Goal: Check status: Check status

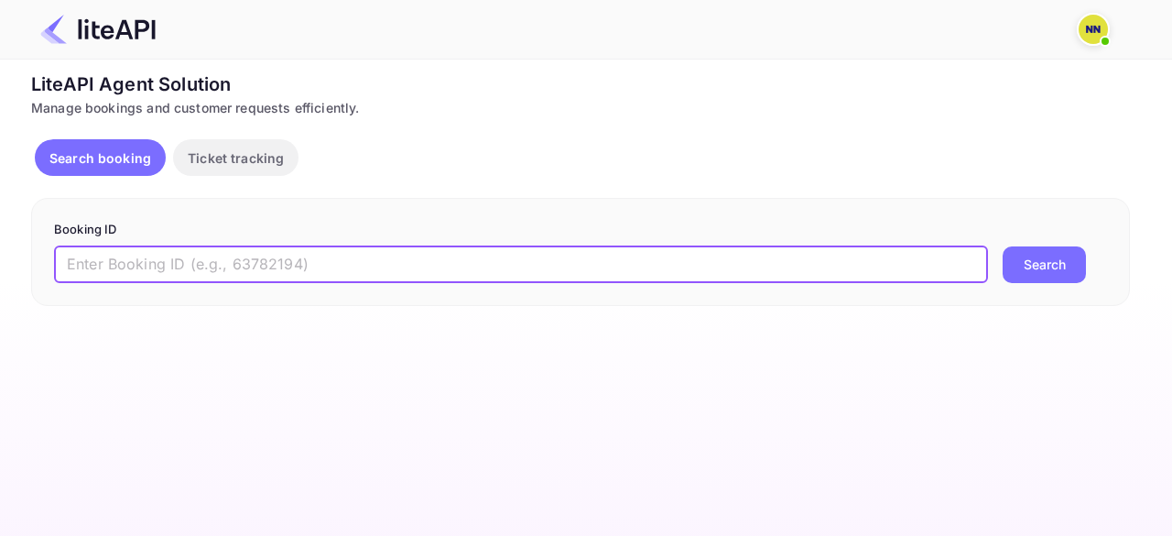
click at [137, 267] on input "text" at bounding box center [521, 264] width 934 height 37
click at [70, 261] on input "'8439267" at bounding box center [521, 264] width 934 height 37
type input "8439267"
click at [1046, 259] on button "Search" at bounding box center [1044, 264] width 83 height 37
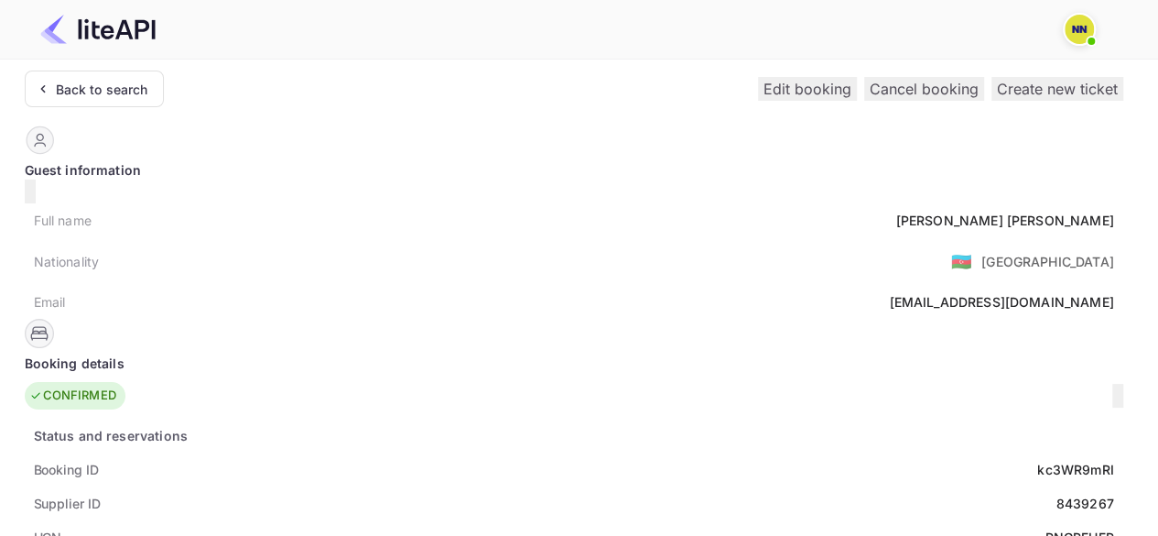
scroll to position [92, 0]
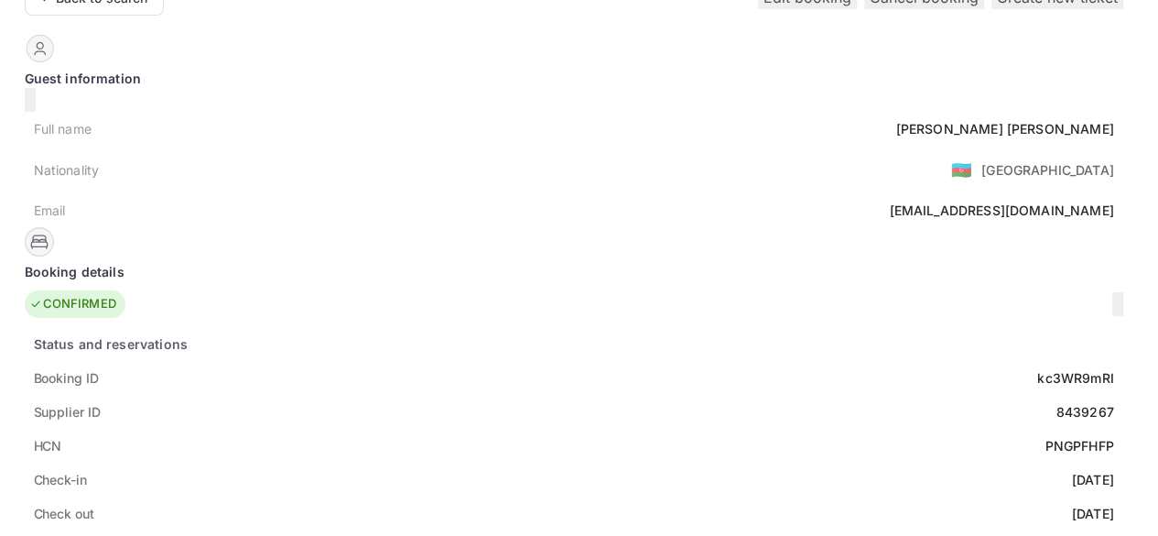
click at [1045, 436] on div "PNGPFHFP" at bounding box center [1079, 445] width 69 height 19
copy div "PNGPFHFP"
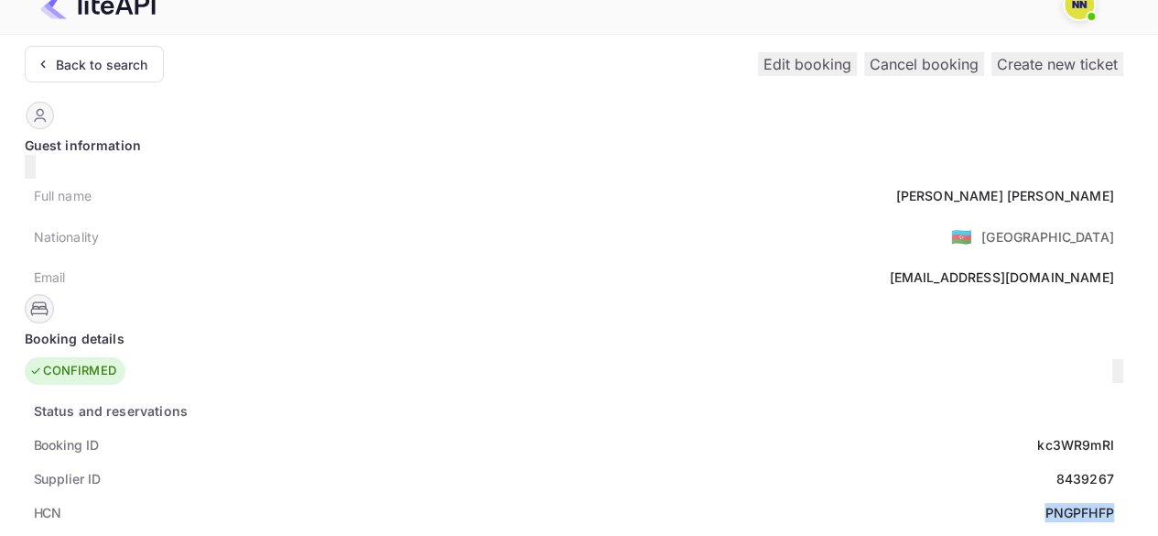
scroll to position [0, 0]
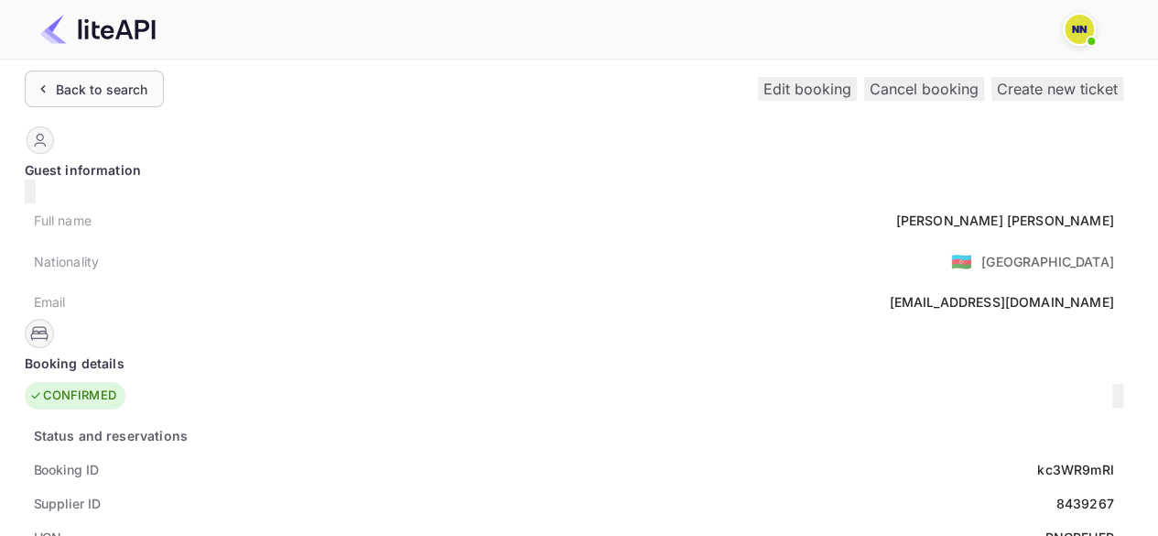
click at [129, 93] on div "Back to search" at bounding box center [102, 89] width 92 height 19
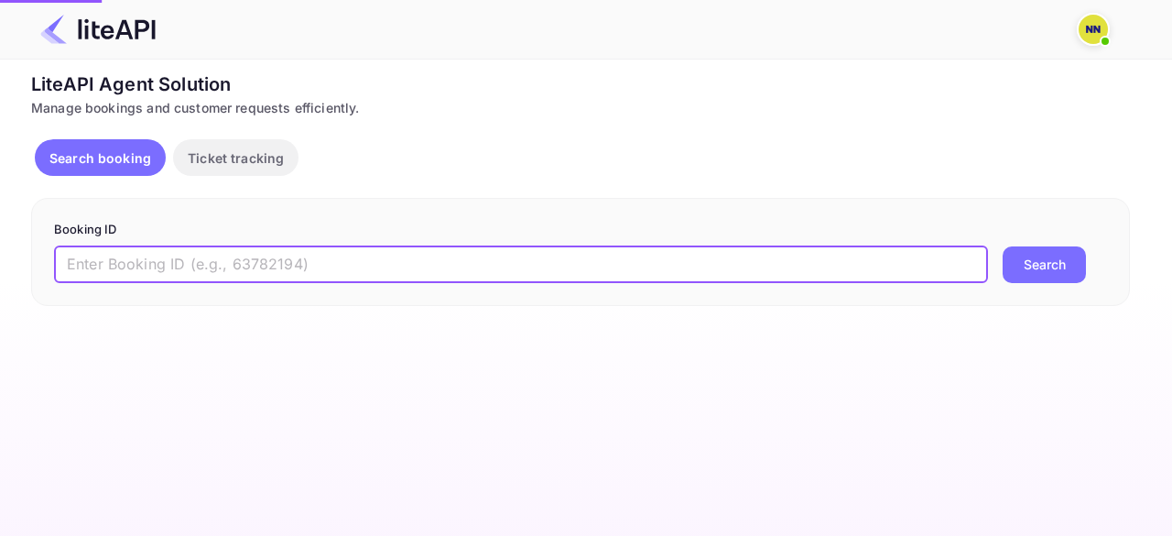
click at [117, 258] on input "text" at bounding box center [521, 264] width 934 height 37
paste input "'8880103"
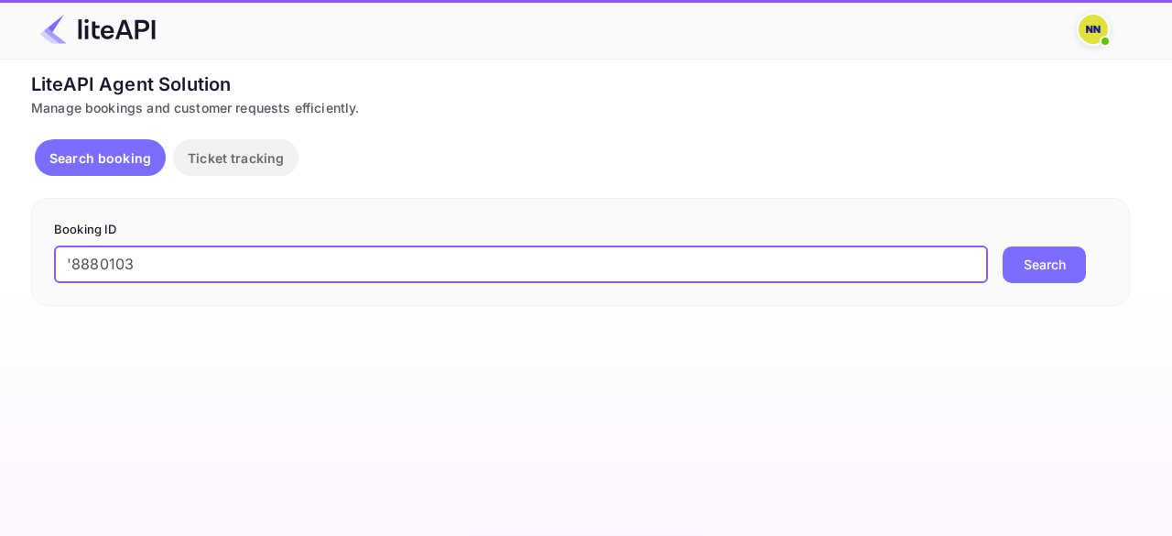
click at [73, 263] on input "'8880103" at bounding box center [521, 264] width 934 height 37
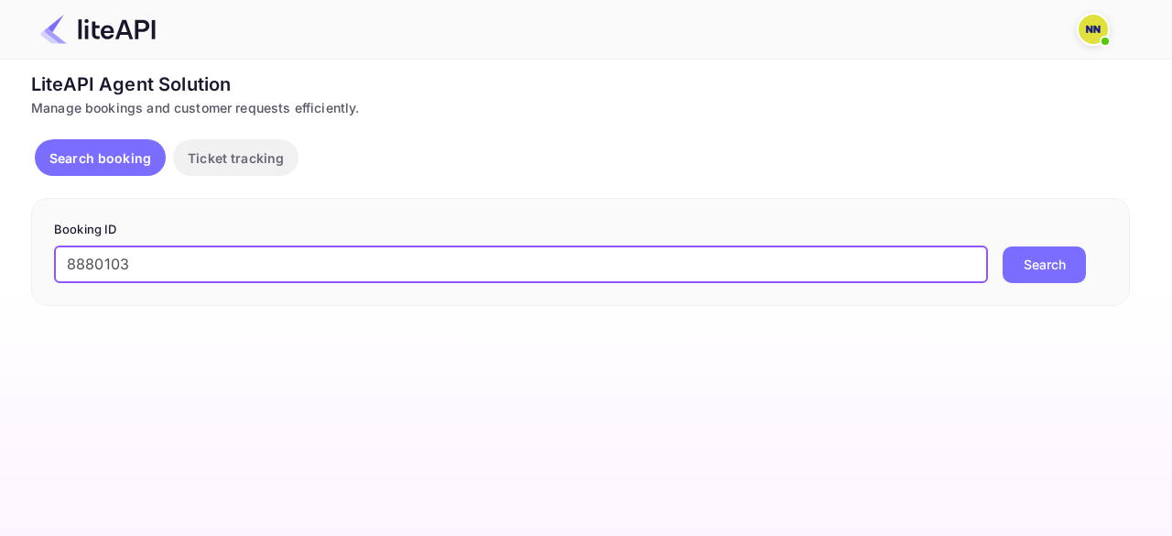
type input "8880103"
click at [1003, 246] on button "Search" at bounding box center [1044, 264] width 83 height 37
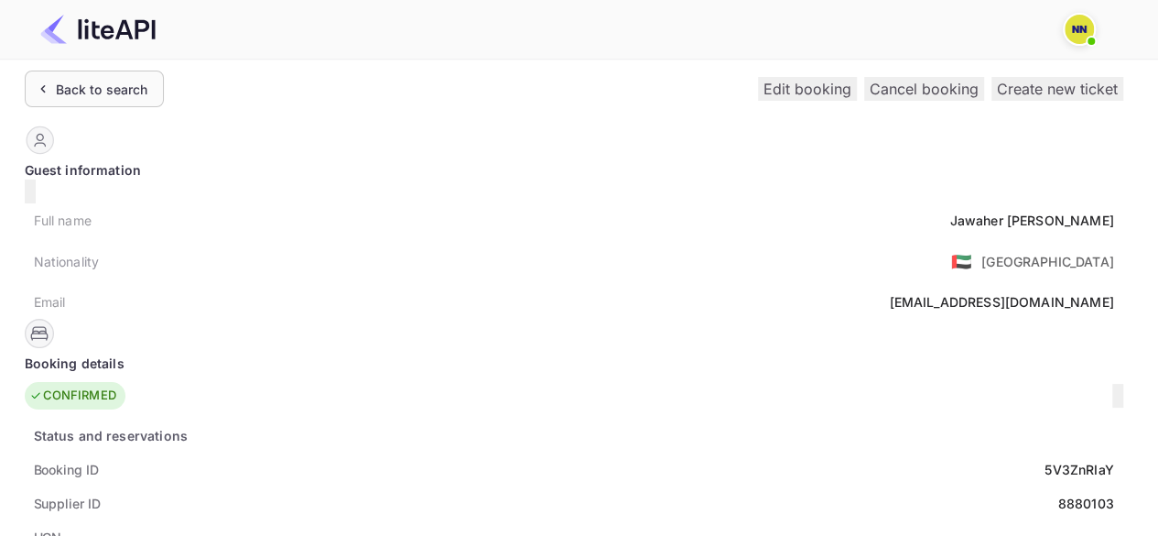
click at [74, 80] on div "Back to search" at bounding box center [102, 89] width 92 height 19
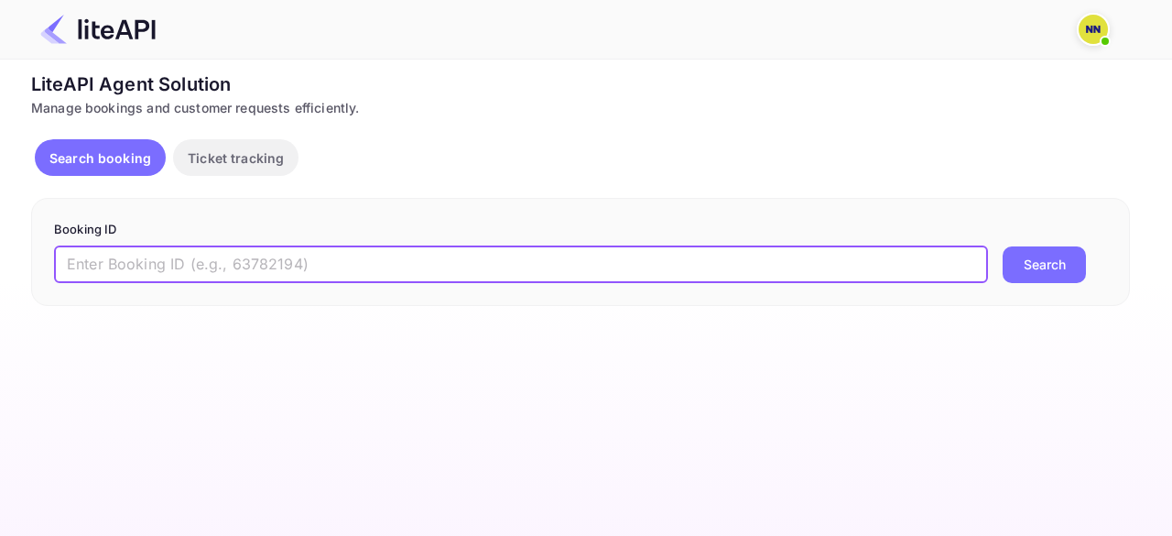
click at [147, 256] on input "text" at bounding box center [521, 264] width 934 height 37
paste input "'8881248"
click at [1003, 246] on button "Search" at bounding box center [1044, 264] width 83 height 37
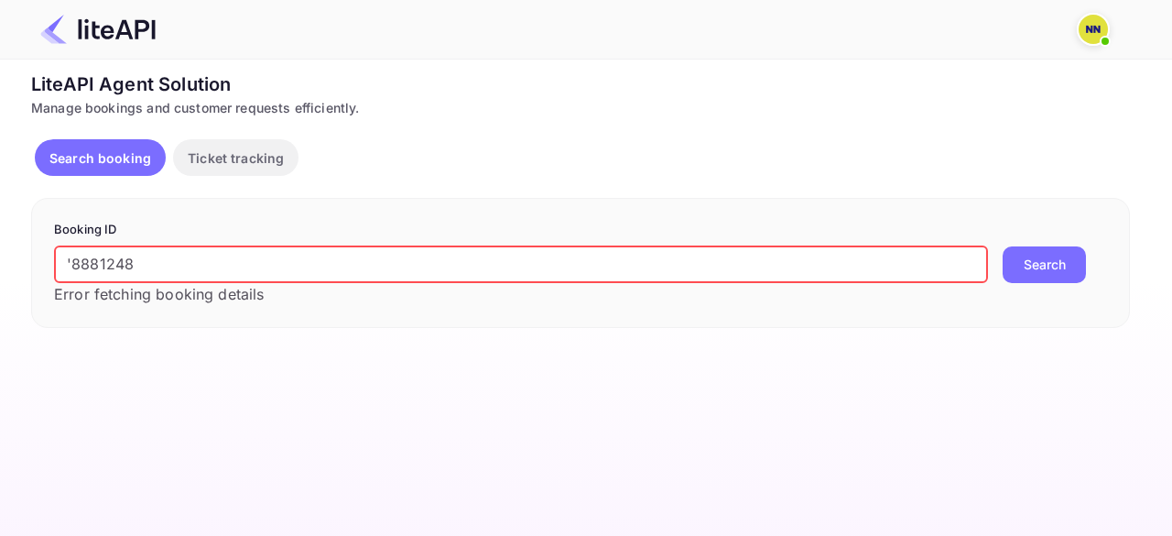
click at [72, 263] on input "'8881248" at bounding box center [521, 264] width 934 height 37
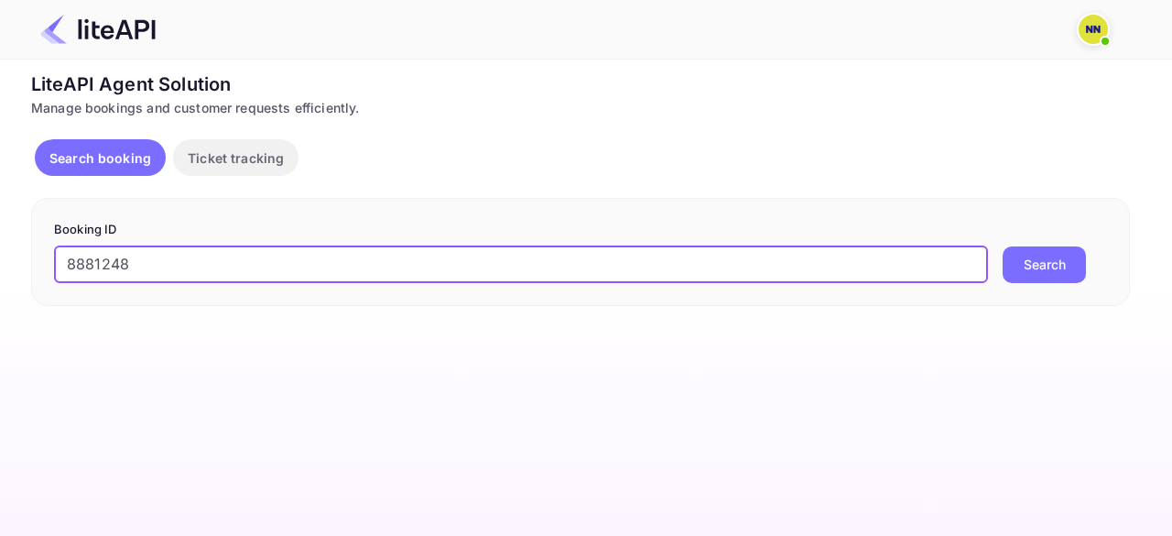
type input "8881248"
click at [1003, 246] on button "Search" at bounding box center [1044, 264] width 83 height 37
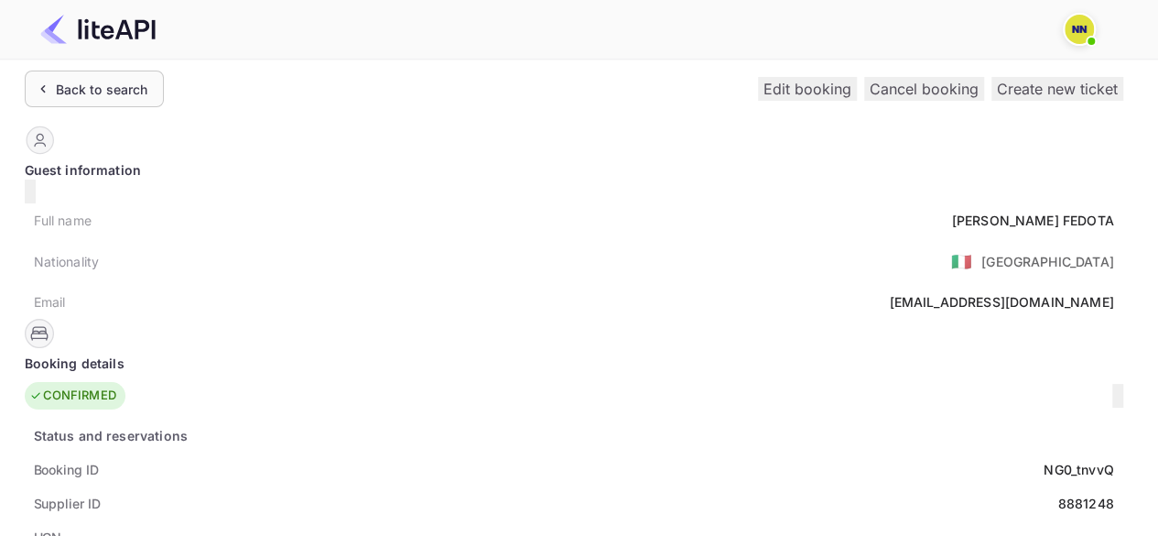
click at [109, 90] on div "Back to search" at bounding box center [102, 89] width 92 height 19
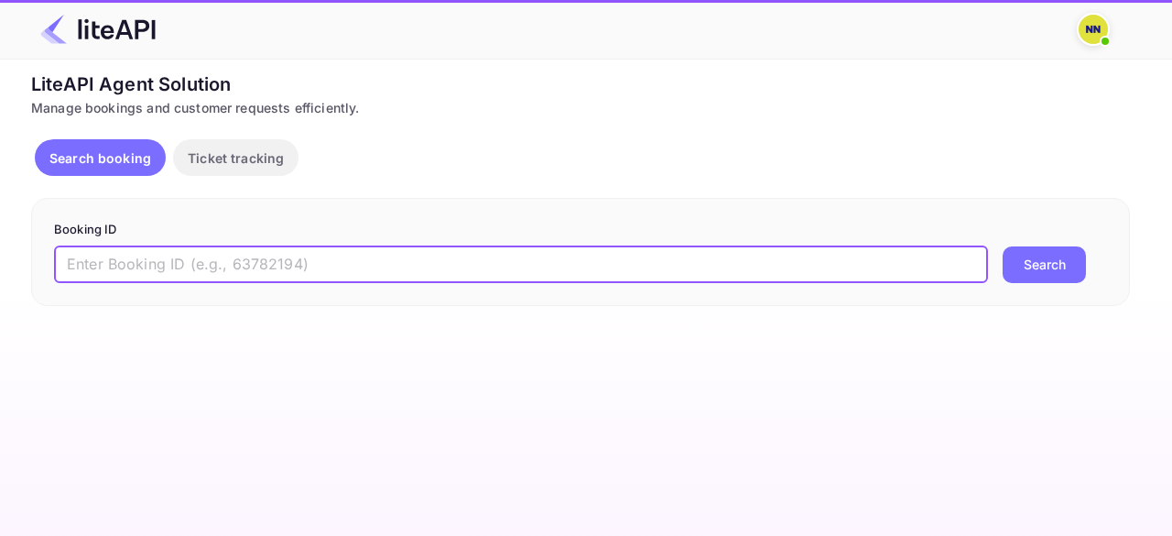
click at [126, 265] on input "text" at bounding box center [521, 264] width 934 height 37
paste input "'7519072"
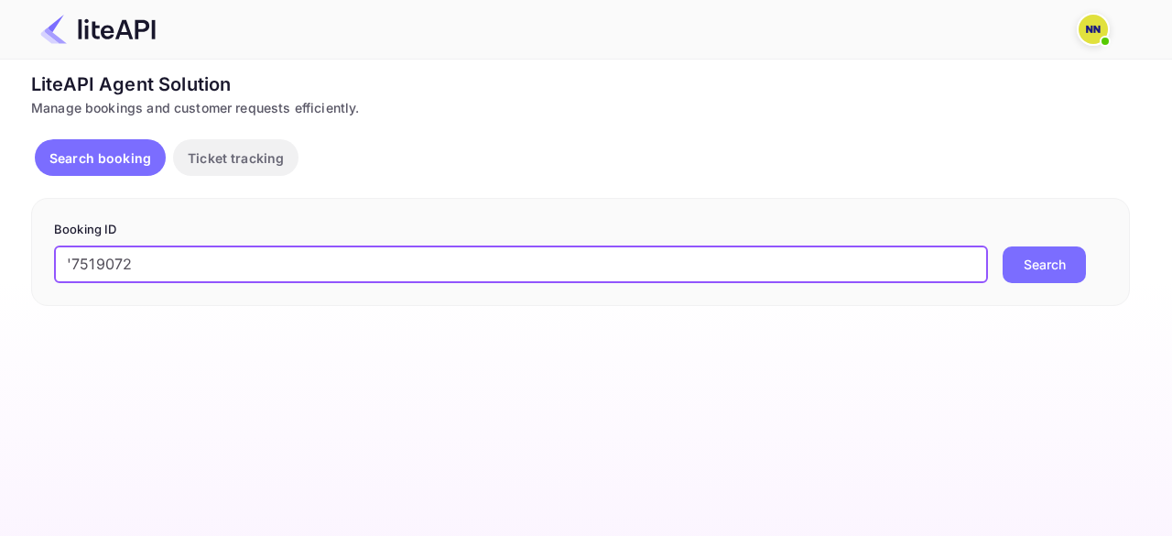
click at [74, 261] on input "'7519072" at bounding box center [521, 264] width 934 height 37
type input "7519072"
click at [1003, 246] on button "Search" at bounding box center [1044, 264] width 83 height 37
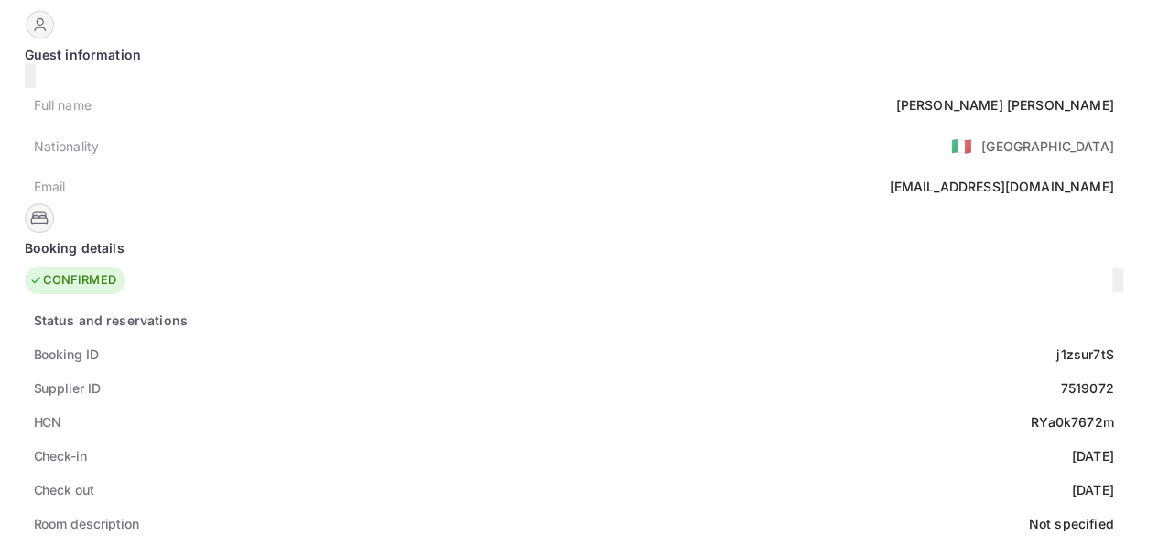
scroll to position [183, 0]
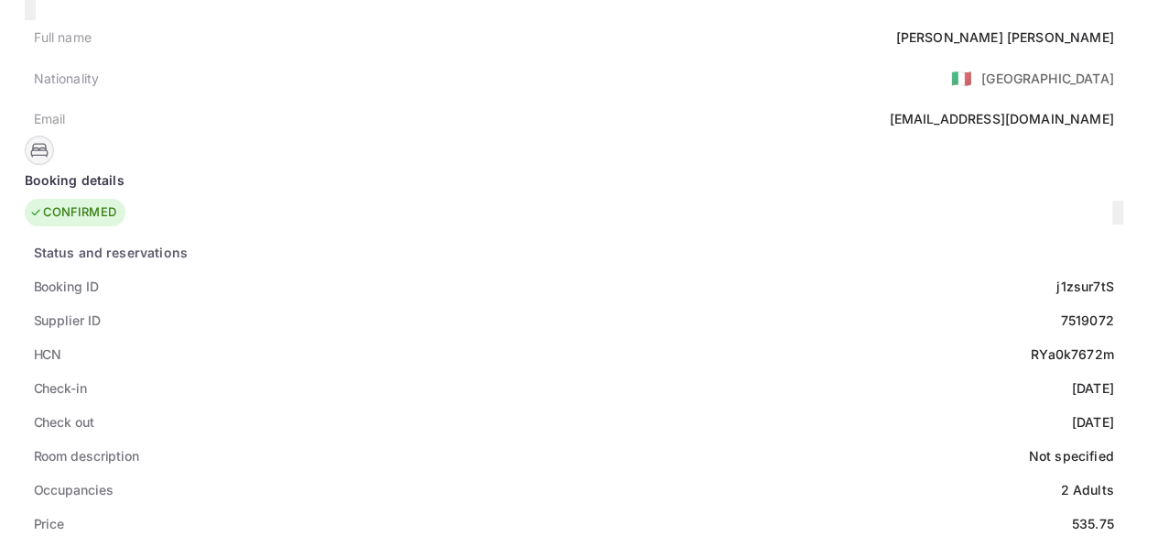
click at [1031, 344] on div "RYa0k7672m" at bounding box center [1072, 353] width 83 height 19
copy div "RYa0k7672m"
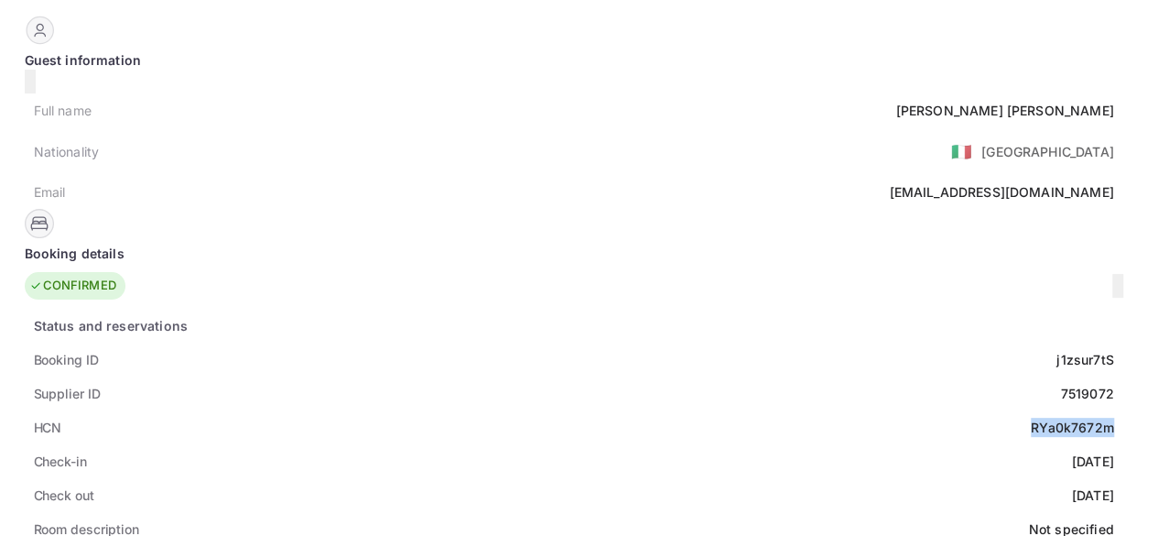
scroll to position [0, 0]
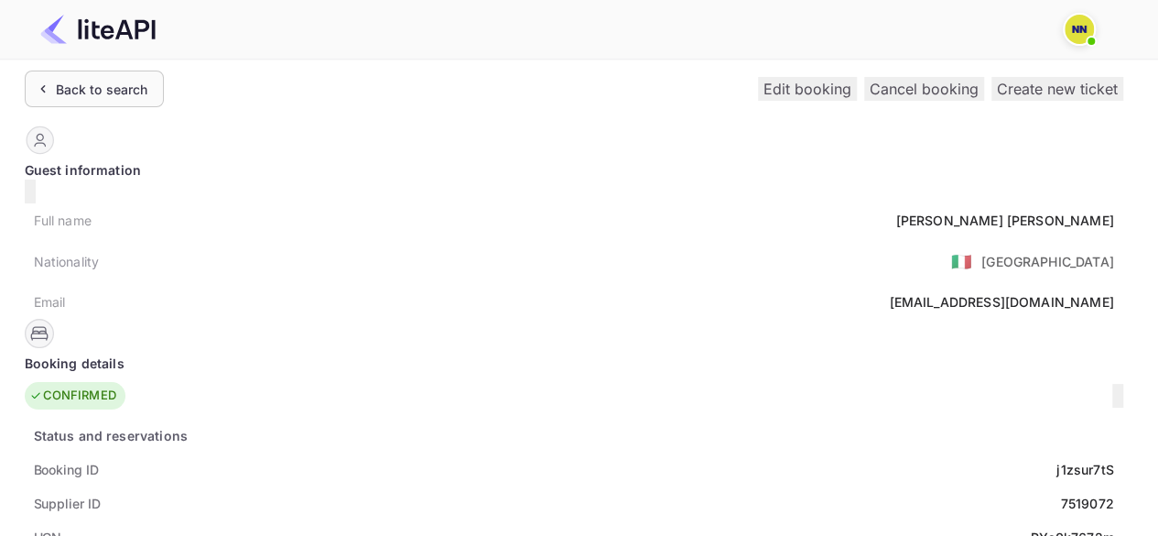
click at [93, 95] on div "Back to search" at bounding box center [102, 89] width 92 height 19
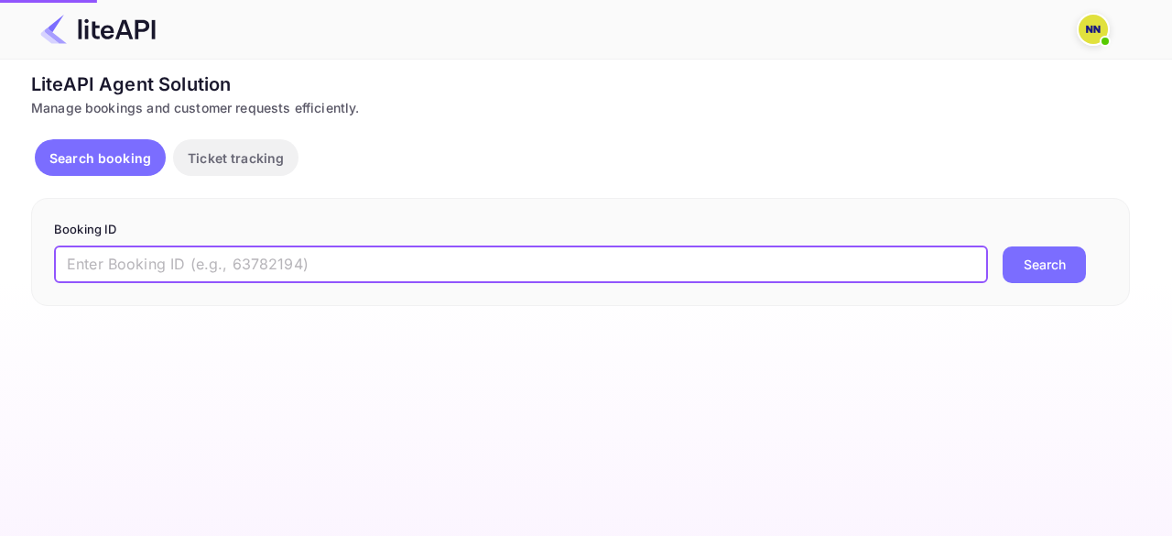
click at [109, 265] on input "text" at bounding box center [521, 264] width 934 height 37
paste input "'8863324"
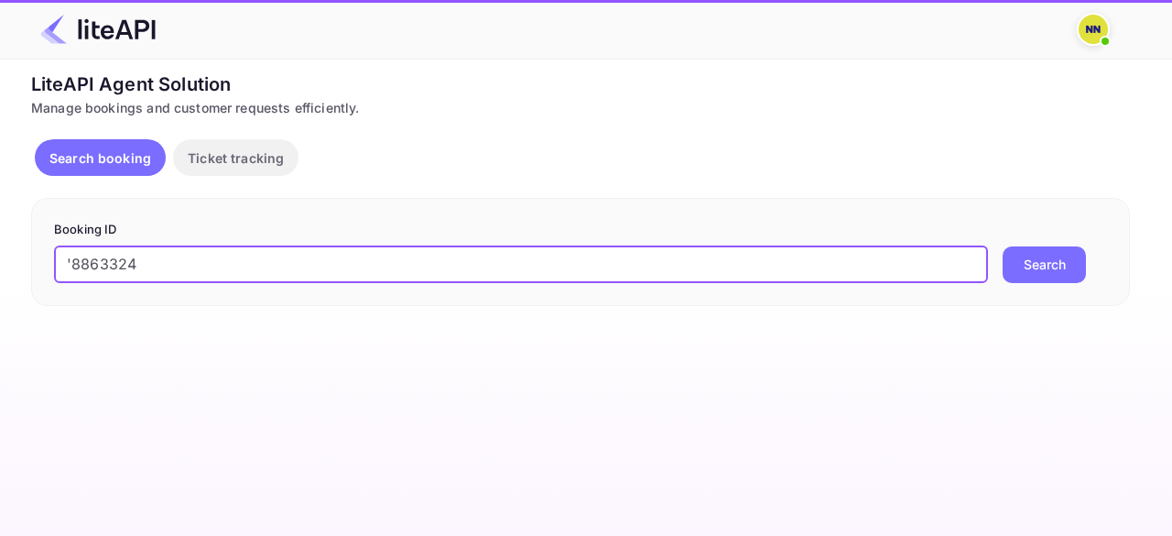
click at [71, 262] on input "'8863324" at bounding box center [521, 264] width 934 height 37
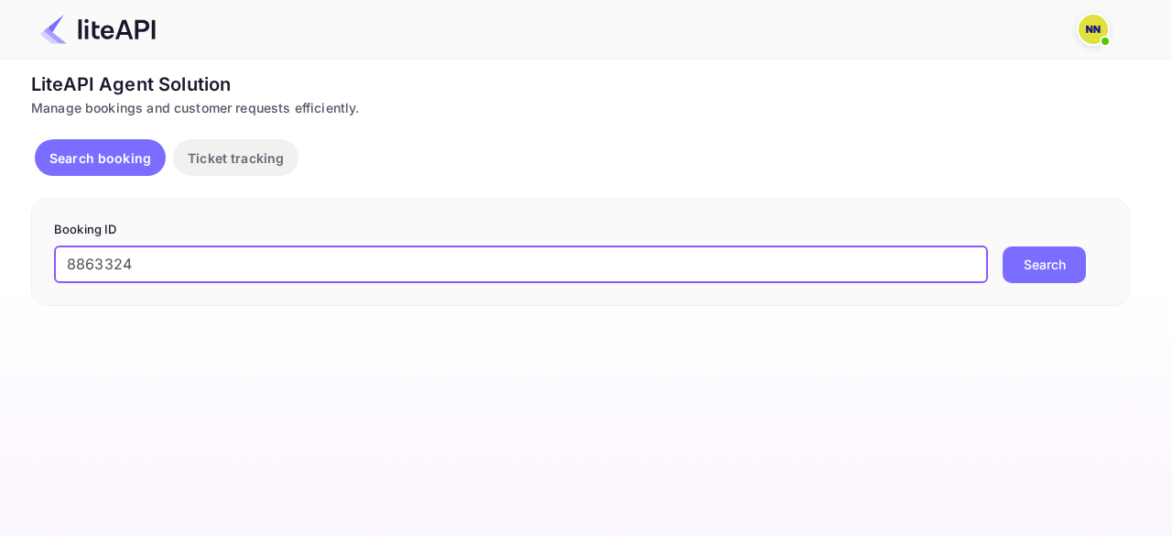
type input "8863324"
click at [1003, 246] on button "Search" at bounding box center [1044, 264] width 83 height 37
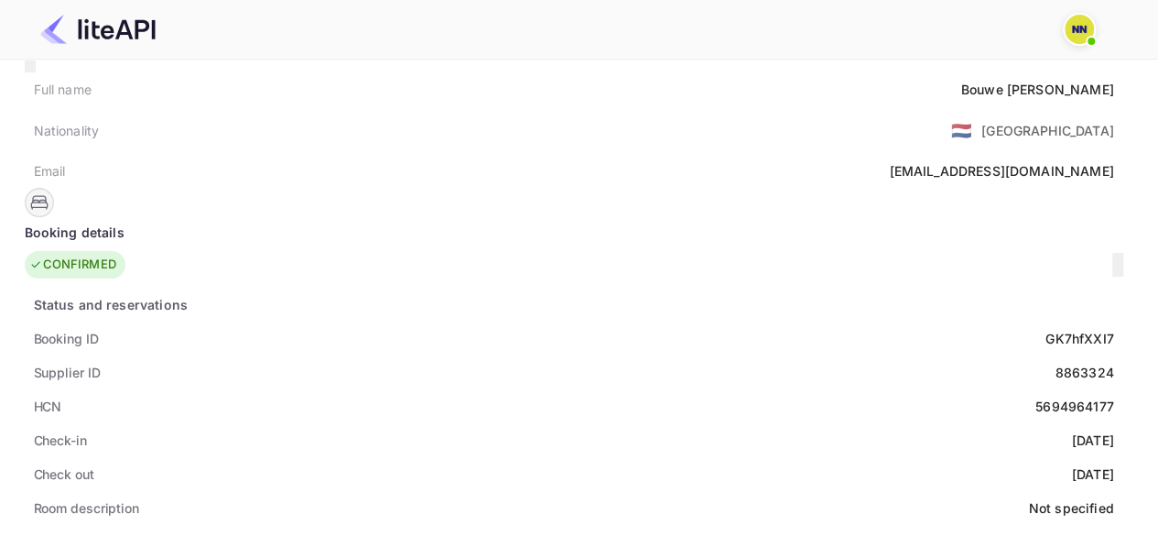
scroll to position [183, 0]
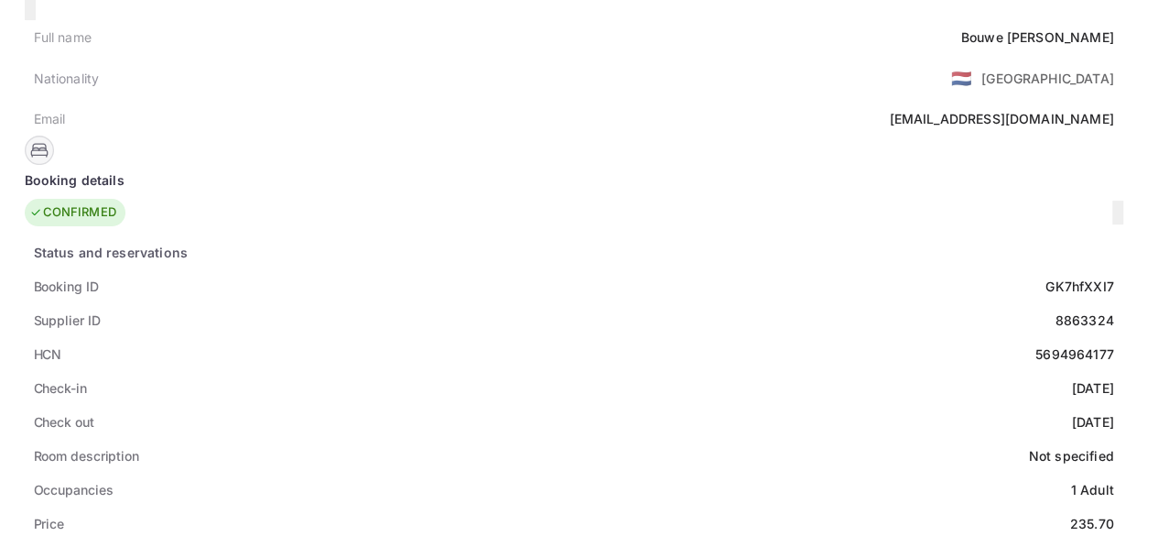
click at [1035, 344] on div "5694964177" at bounding box center [1074, 353] width 79 height 19
copy div "5694964177"
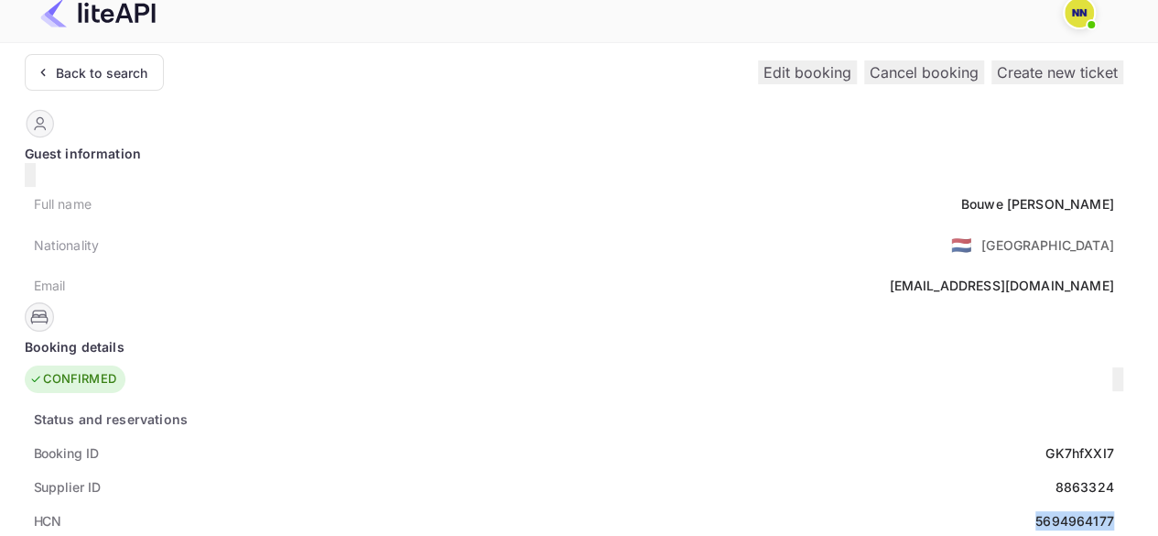
scroll to position [0, 0]
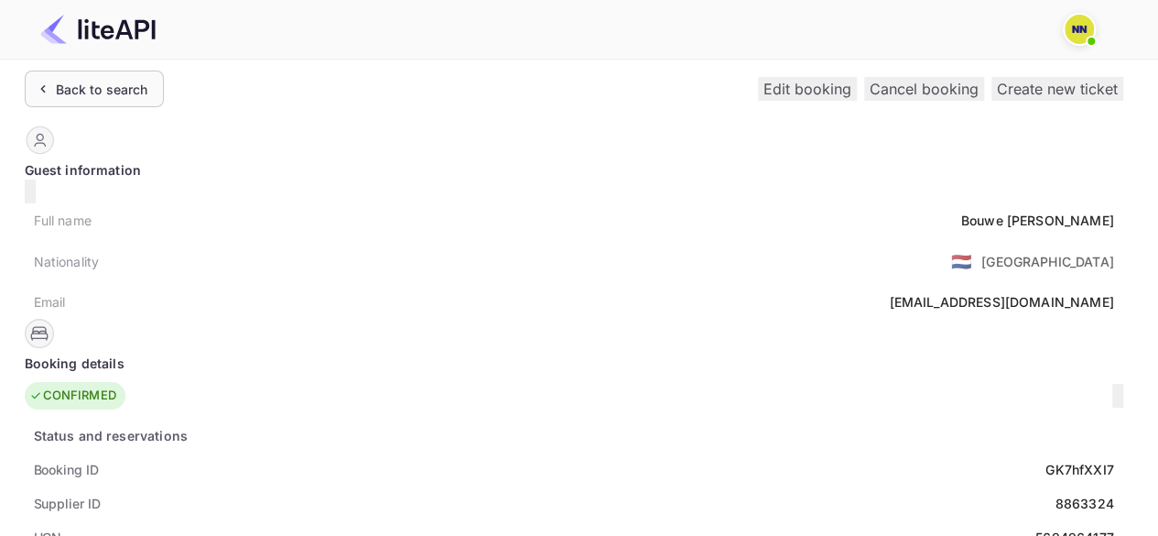
click at [111, 89] on div "Back to search" at bounding box center [102, 89] width 92 height 19
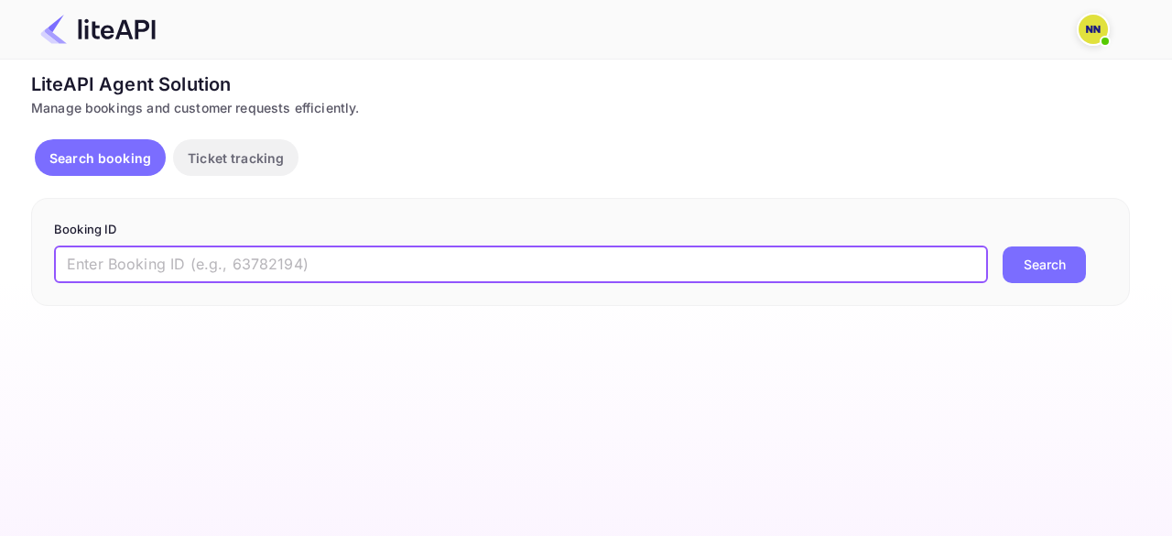
click at [120, 263] on input "text" at bounding box center [521, 264] width 934 height 37
paste input "'7373463"
click at [72, 263] on input "'7373463" at bounding box center [521, 264] width 934 height 37
type input "7373463"
click at [1003, 246] on button "Search" at bounding box center [1044, 264] width 83 height 37
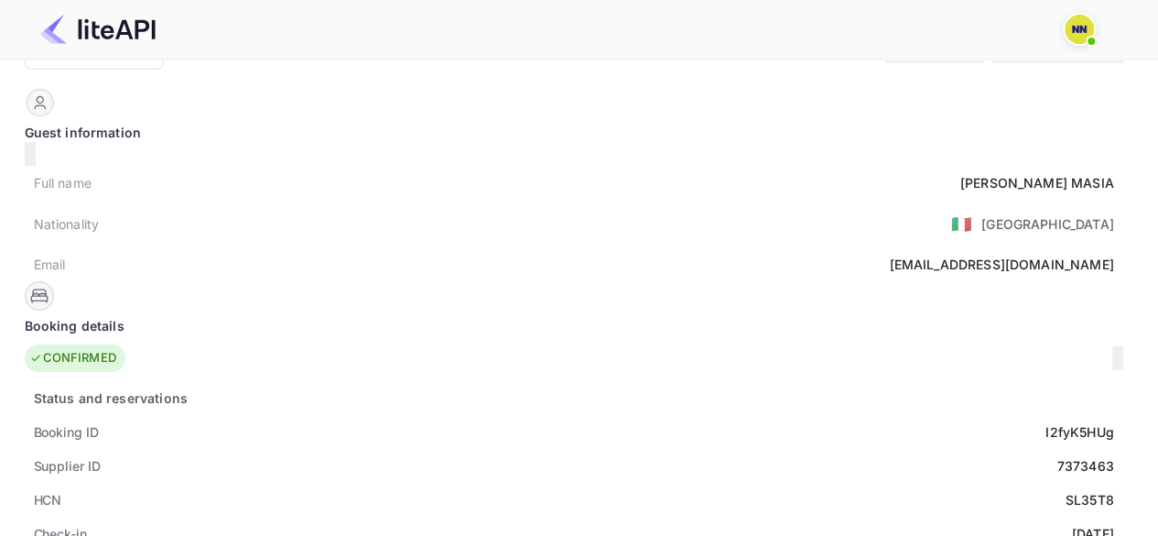
scroll to position [183, 0]
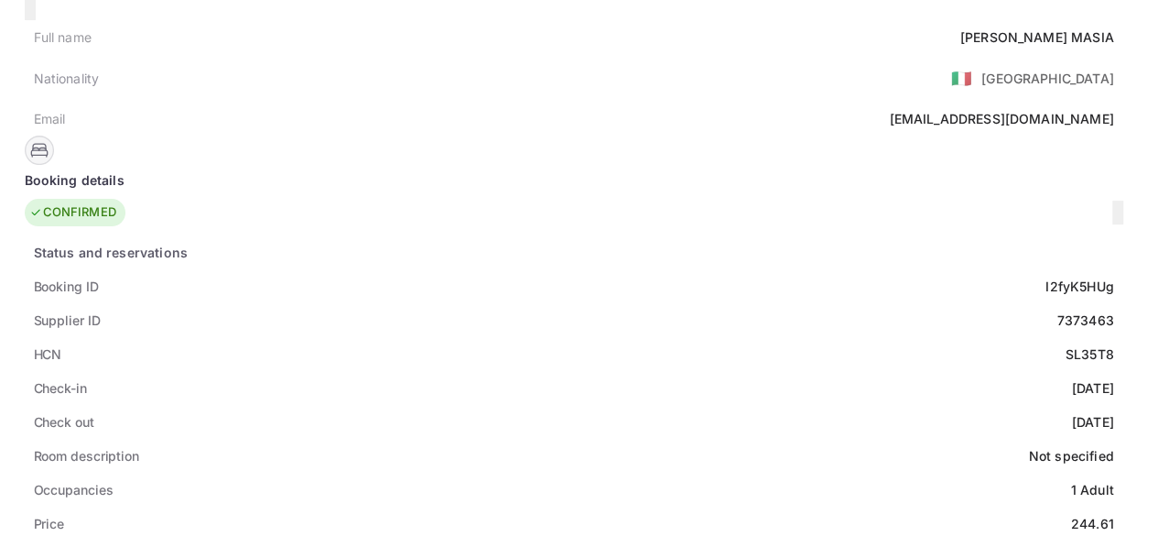
click at [1066, 344] on div "SL35T8" at bounding box center [1090, 353] width 49 height 19
copy div "SL35T8"
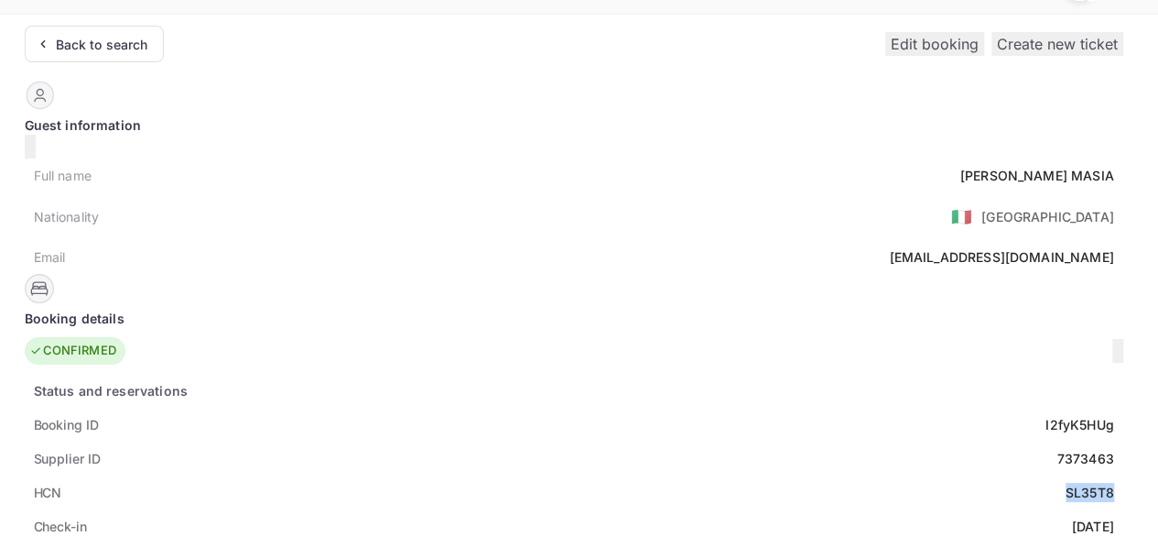
scroll to position [0, 0]
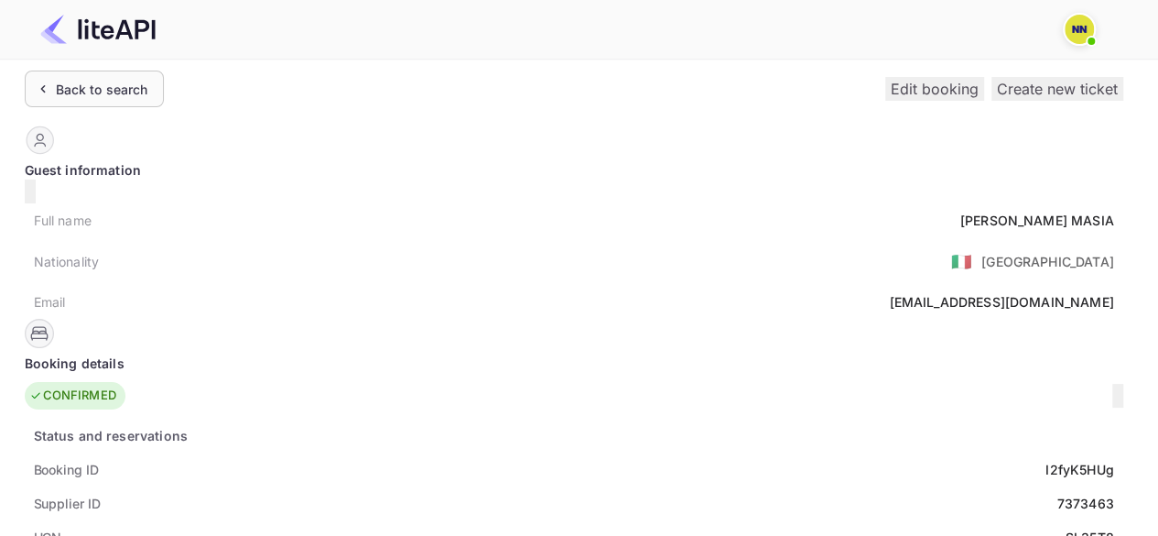
click at [122, 103] on div "Back to search" at bounding box center [94, 88] width 139 height 37
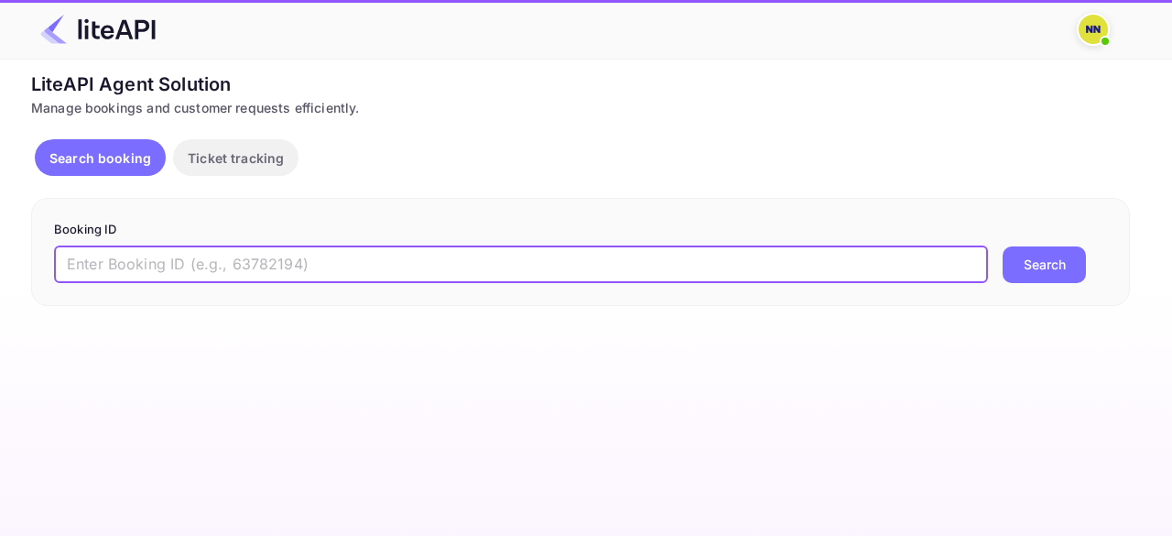
click at [115, 258] on input "text" at bounding box center [521, 264] width 934 height 37
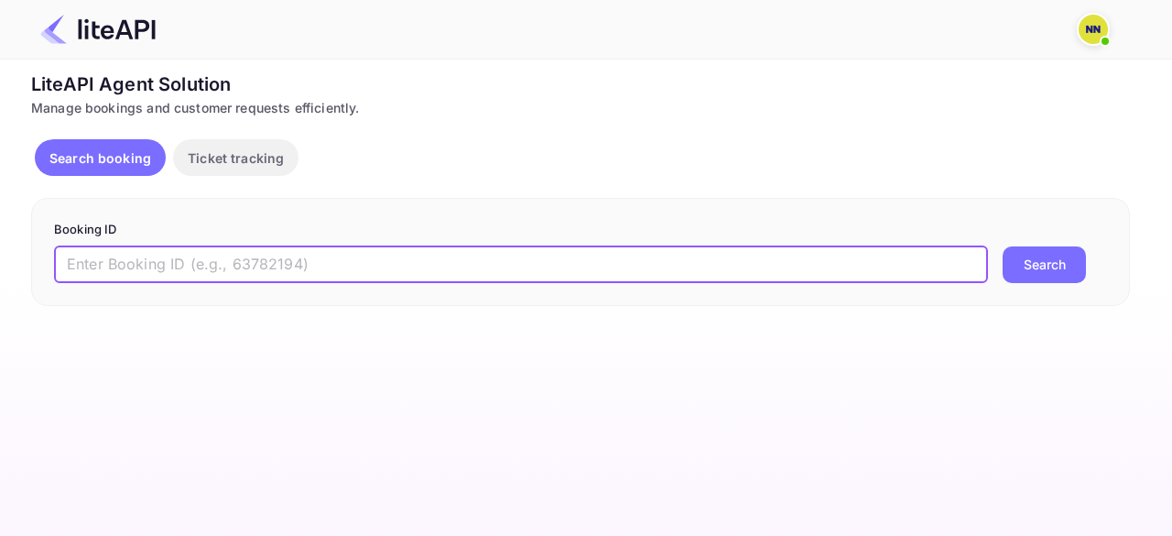
paste input "'8983042"
click at [75, 262] on input "'8983042" at bounding box center [521, 264] width 934 height 37
click at [1003, 246] on button "Search" at bounding box center [1044, 264] width 83 height 37
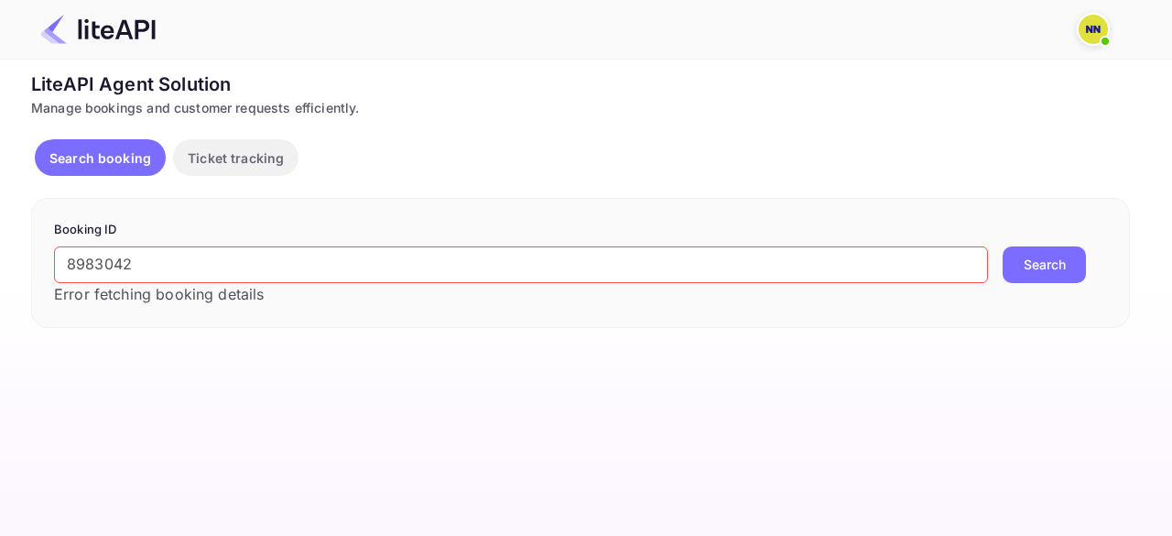
click at [1024, 259] on button "Search" at bounding box center [1044, 264] width 83 height 37
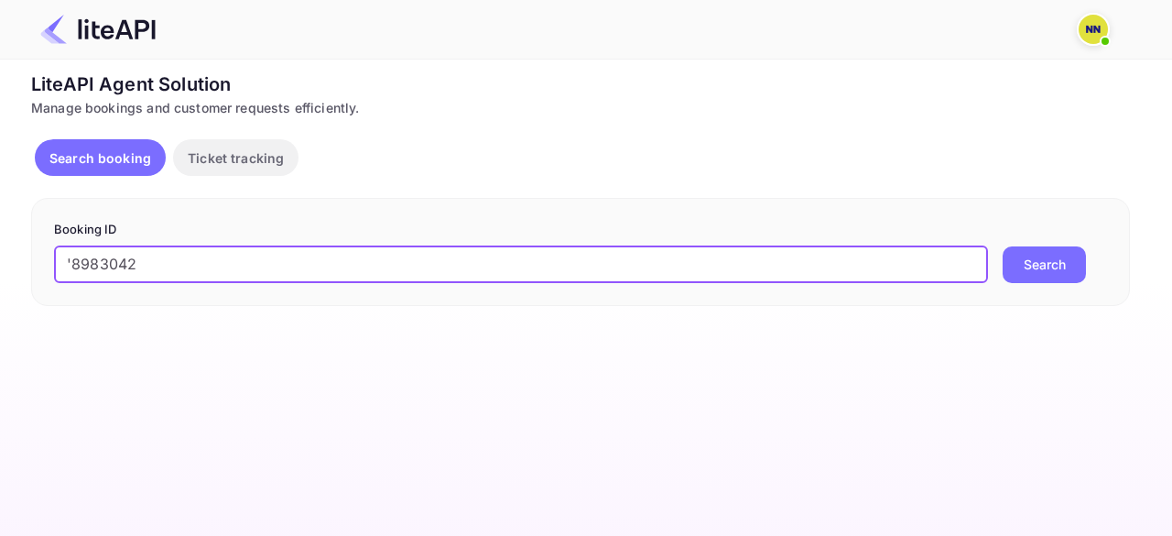
type input "8983042"
click at [1003, 246] on button "Search" at bounding box center [1044, 264] width 83 height 37
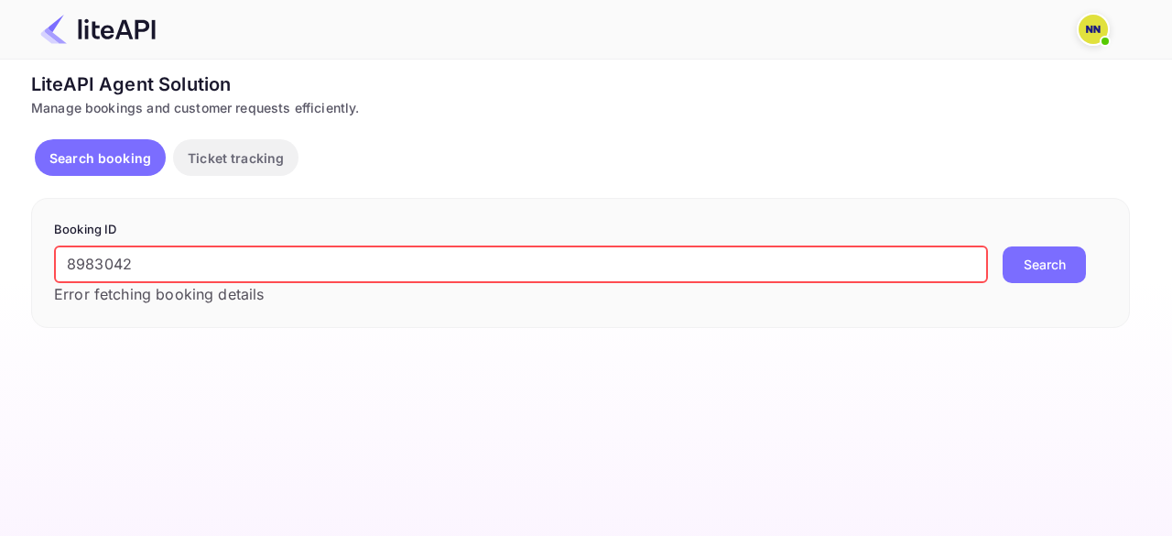
drag, startPoint x: 146, startPoint y: 263, endPoint x: 11, endPoint y: 274, distance: 135.0
click at [11, 274] on div "Unsaved Changes Ticket Affiliate URL [URL][DOMAIN_NAME] Business partner name N…" at bounding box center [575, 194] width 1150 height 268
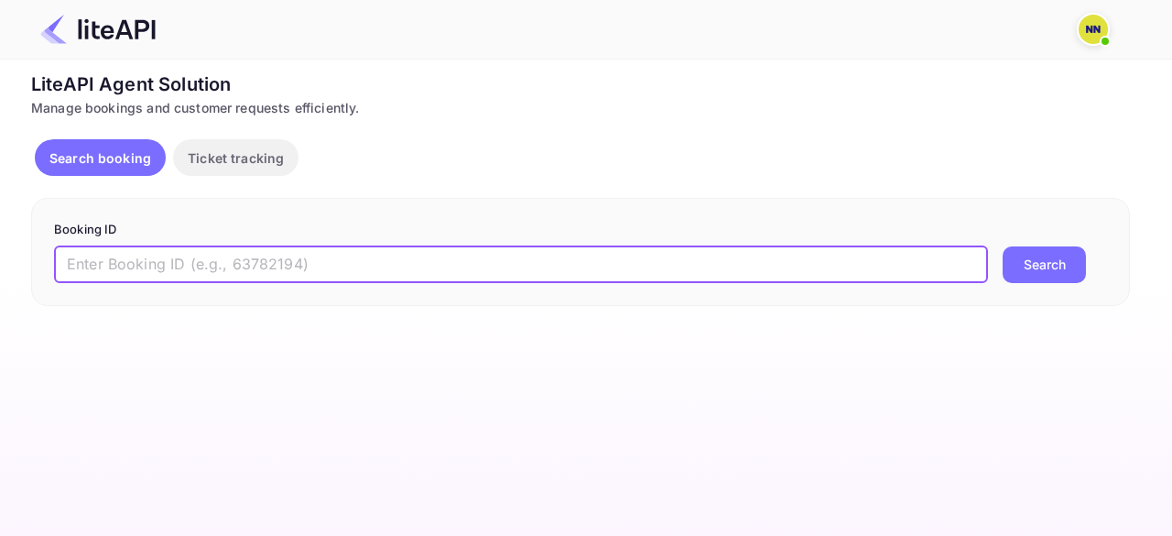
paste input "tB5waYPMf"
type input "tB5waYPMf"
click at [1003, 246] on button "Search" at bounding box center [1044, 264] width 83 height 37
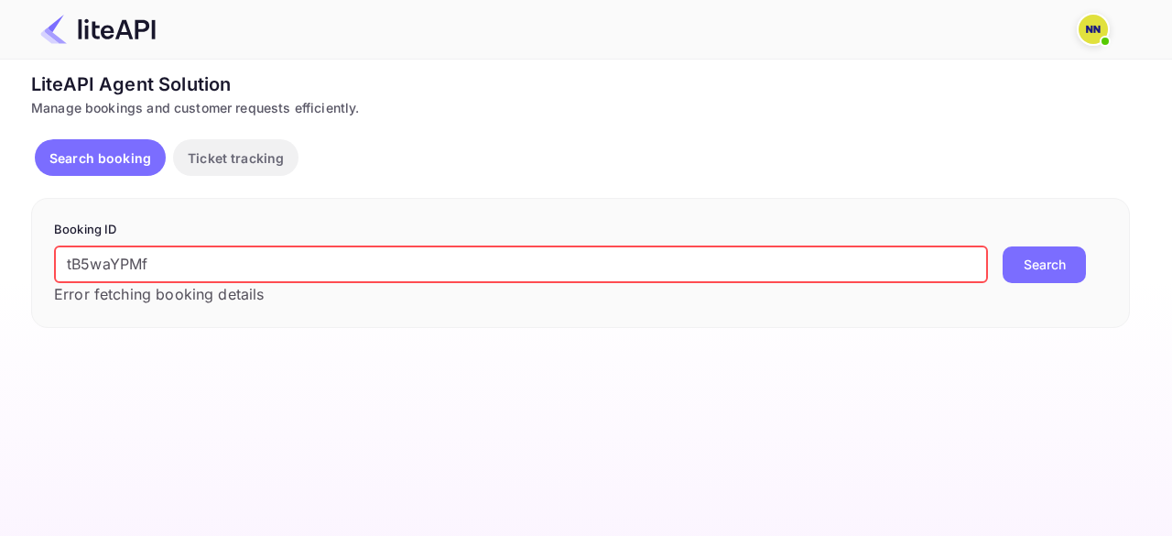
drag, startPoint x: 251, startPoint y: 142, endPoint x: 234, endPoint y: 164, distance: 27.5
click at [250, 142] on button "Ticket tracking" at bounding box center [235, 157] width 125 height 37
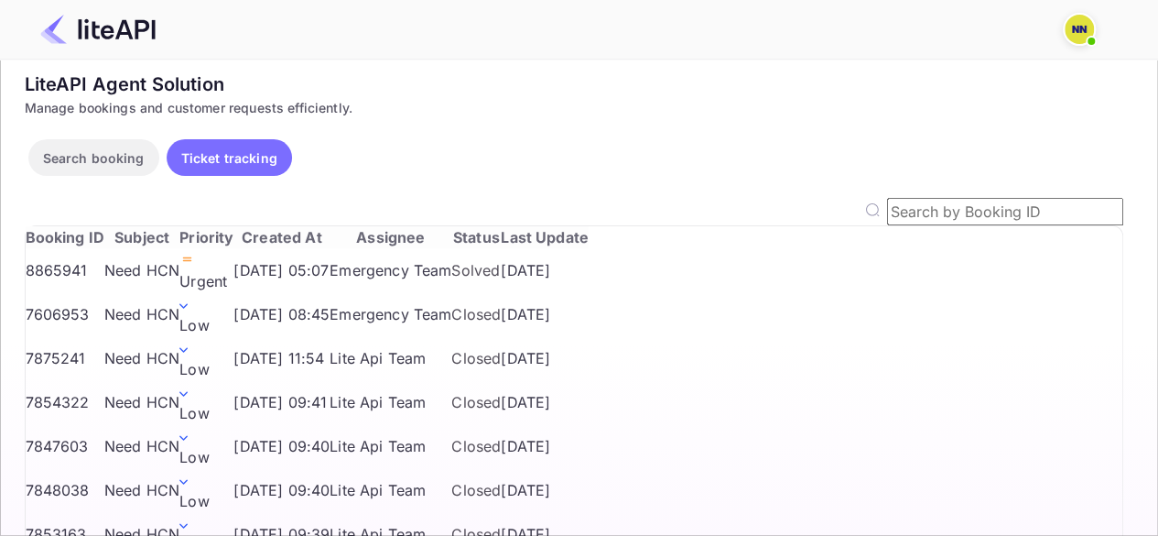
click at [70, 148] on p "Search booking" at bounding box center [94, 157] width 102 height 19
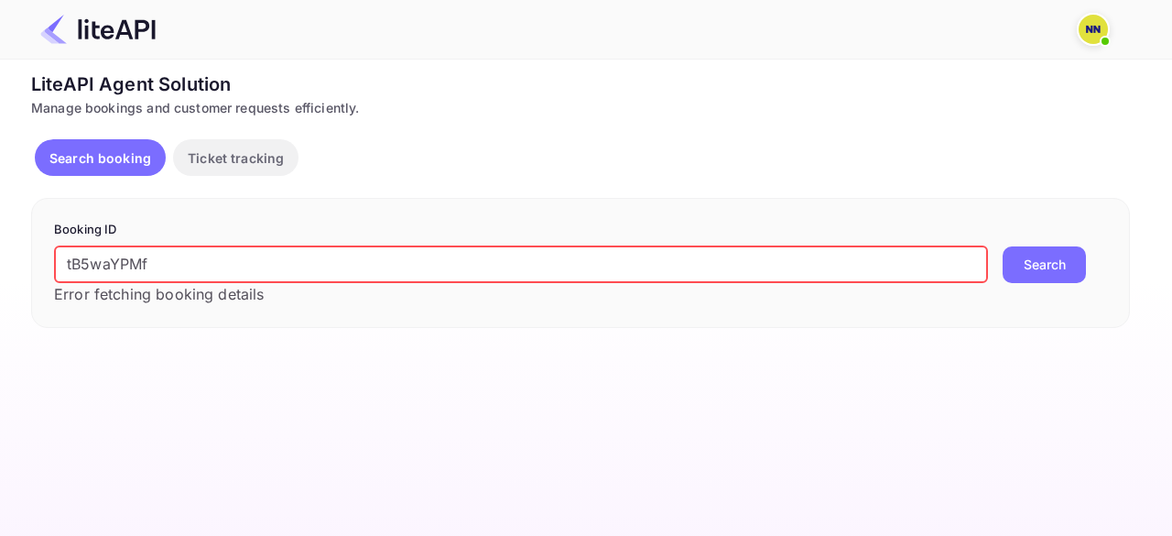
paste input "'8983042"
drag, startPoint x: 170, startPoint y: 266, endPoint x: 0, endPoint y: 266, distance: 170.3
click at [0, 266] on div "Unsaved Changes Ticket Affiliate URL [URL][DOMAIN_NAME] Business partner name N…" at bounding box center [575, 194] width 1150 height 268
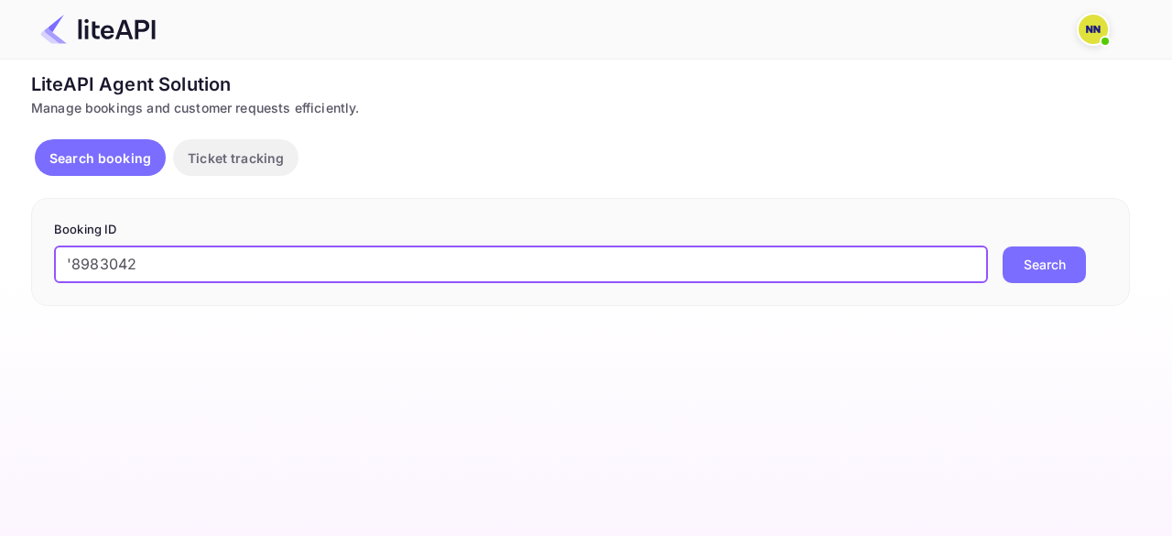
click at [1003, 246] on button "Search" at bounding box center [1044, 264] width 83 height 37
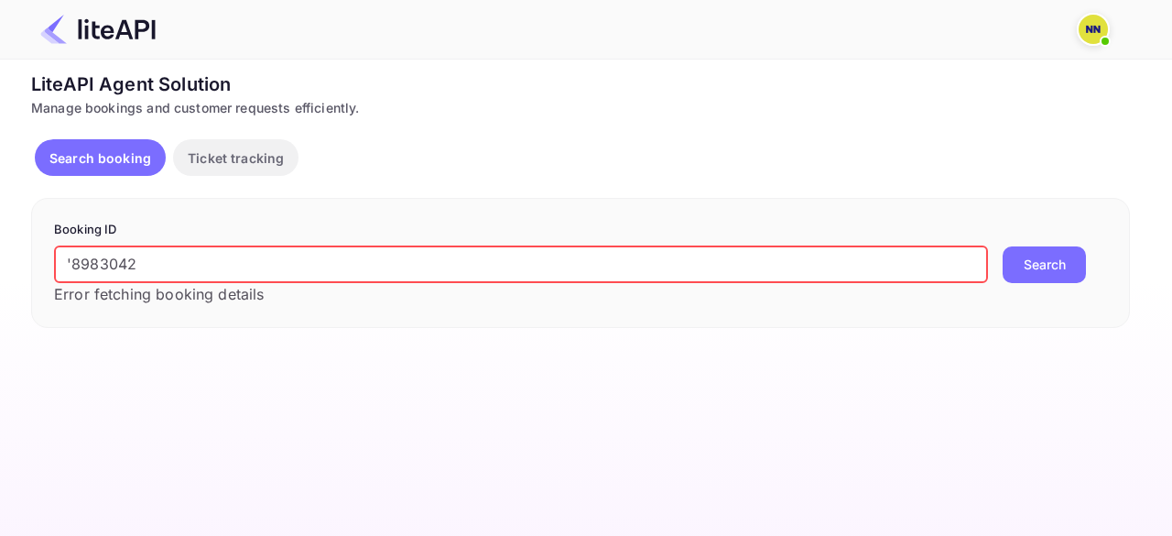
click at [75, 263] on input "'8983042" at bounding box center [521, 264] width 934 height 37
click at [70, 262] on input "'8983042" at bounding box center [521, 264] width 934 height 37
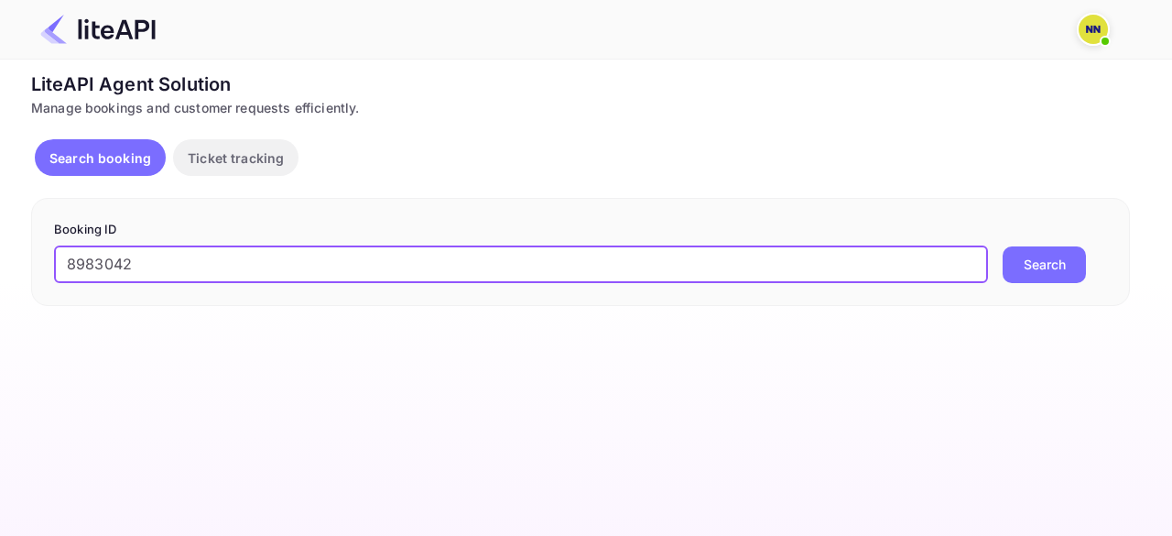
click at [1003, 246] on button "Search" at bounding box center [1044, 264] width 83 height 37
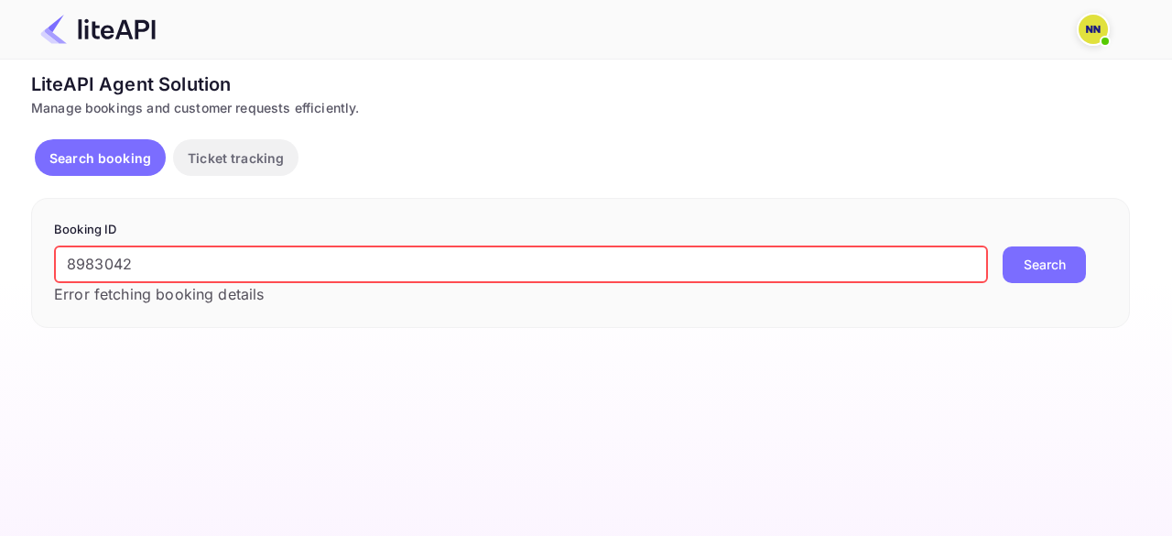
drag, startPoint x: 155, startPoint y: 261, endPoint x: 0, endPoint y: 272, distance: 155.1
click at [0, 272] on div "Unsaved Changes Ticket Affiliate URL [URL][DOMAIN_NAME] Business partner name N…" at bounding box center [575, 194] width 1150 height 268
paste input "'8256076"
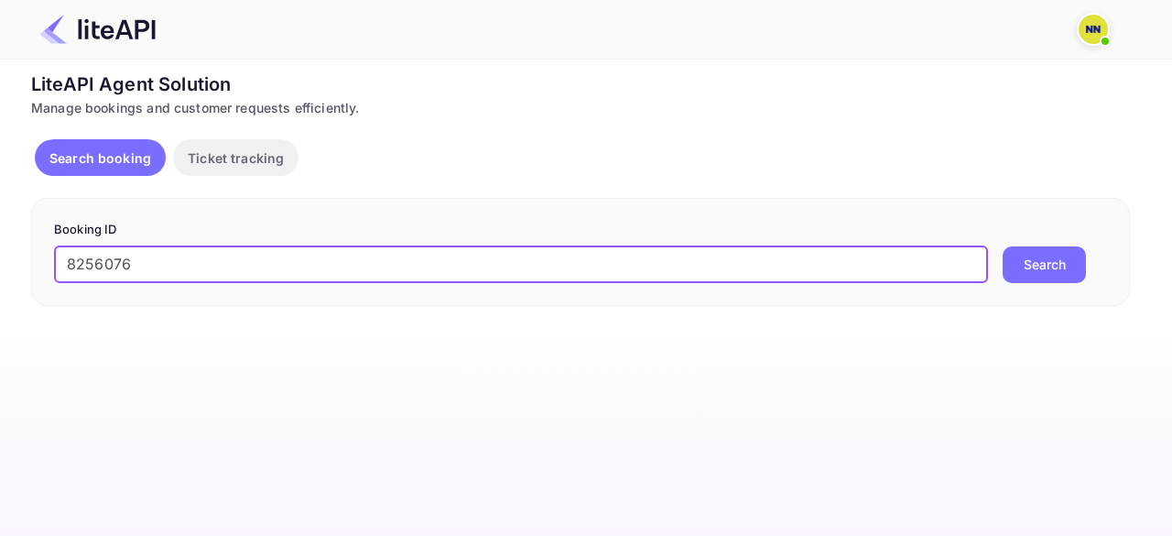
type input "8256076"
click at [1003, 246] on button "Search" at bounding box center [1044, 264] width 83 height 37
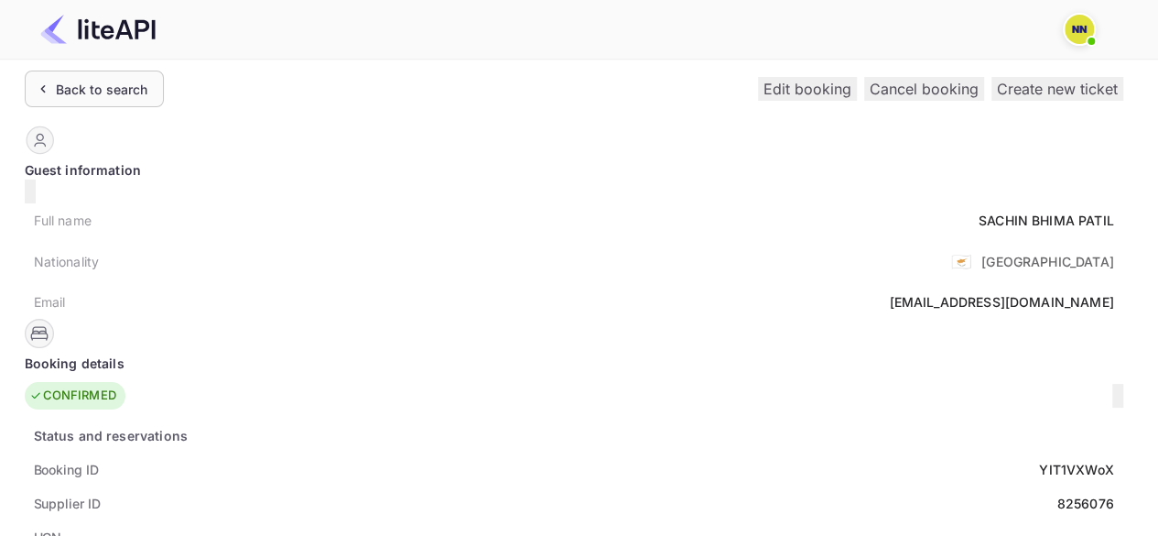
click at [103, 83] on div "Back to search" at bounding box center [102, 89] width 92 height 19
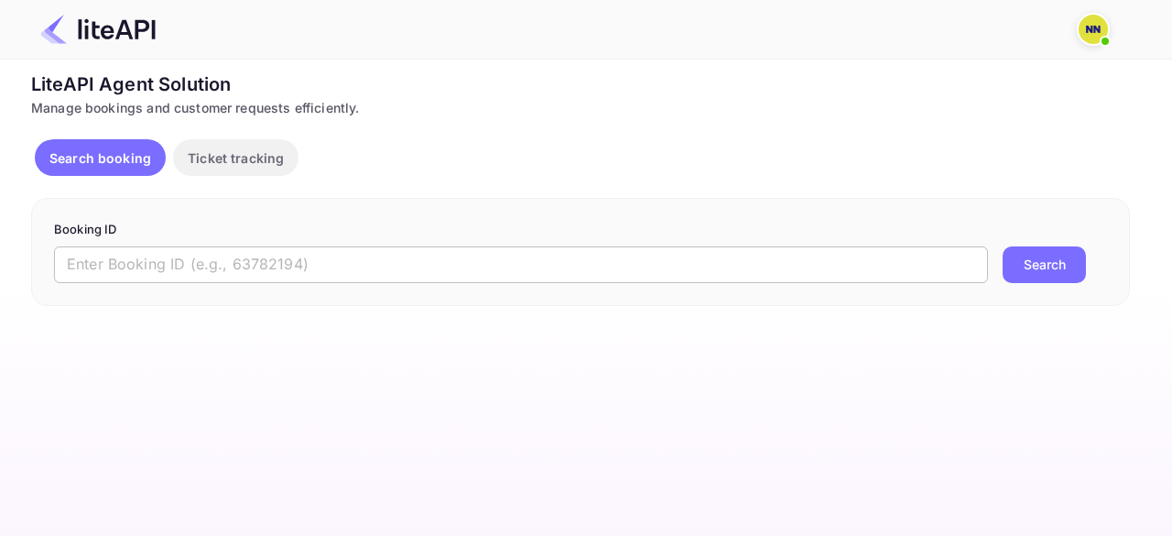
drag, startPoint x: 121, startPoint y: 259, endPoint x: 99, endPoint y: 257, distance: 22.0
click at [121, 260] on input "text" at bounding box center [521, 264] width 934 height 37
paste input "'8702454"
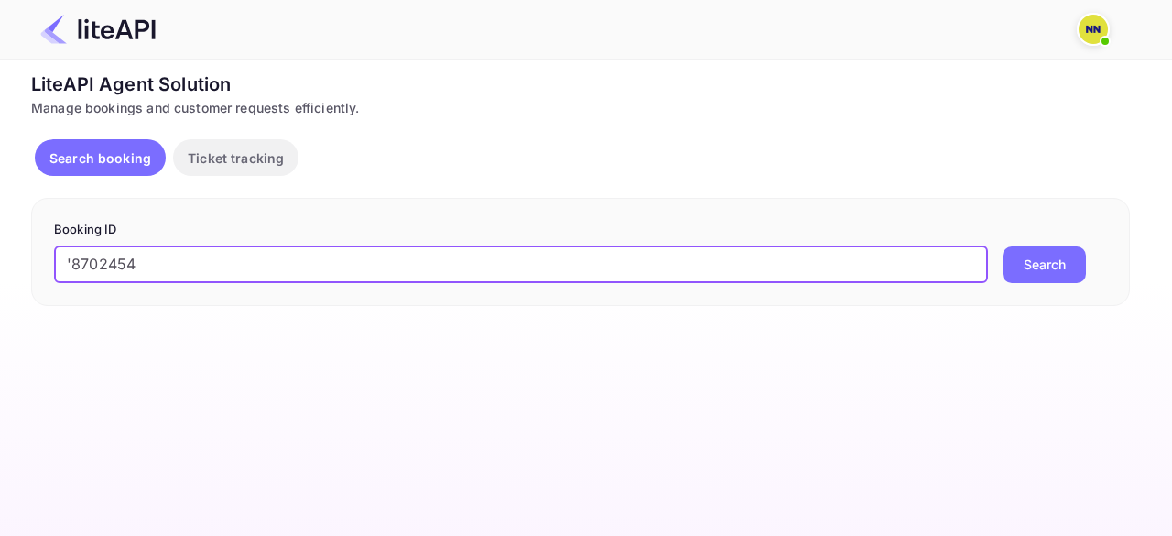
click at [75, 259] on input "'8702454" at bounding box center [521, 264] width 934 height 37
type input "8702454"
click at [1003, 246] on button "Search" at bounding box center [1044, 264] width 83 height 37
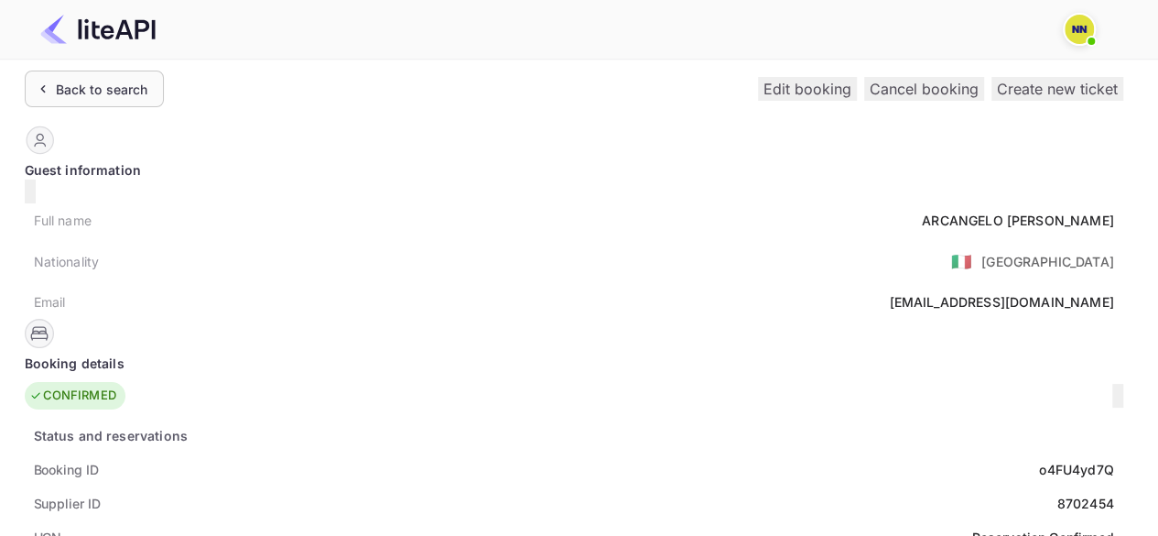
click at [114, 94] on div "Back to search" at bounding box center [102, 89] width 92 height 19
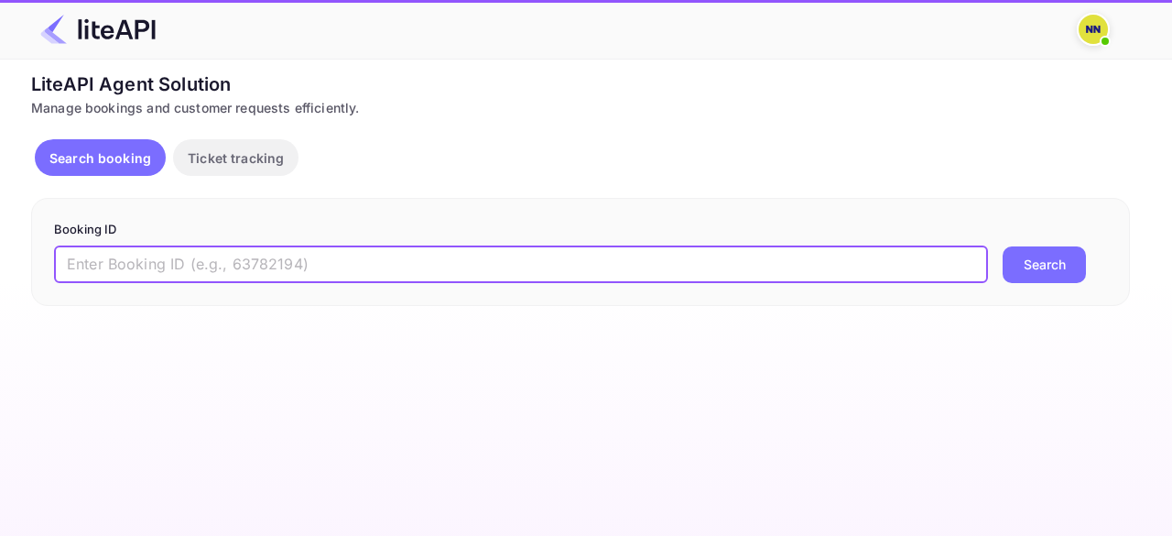
click at [105, 255] on input "text" at bounding box center [521, 264] width 934 height 37
paste input "'7133293"
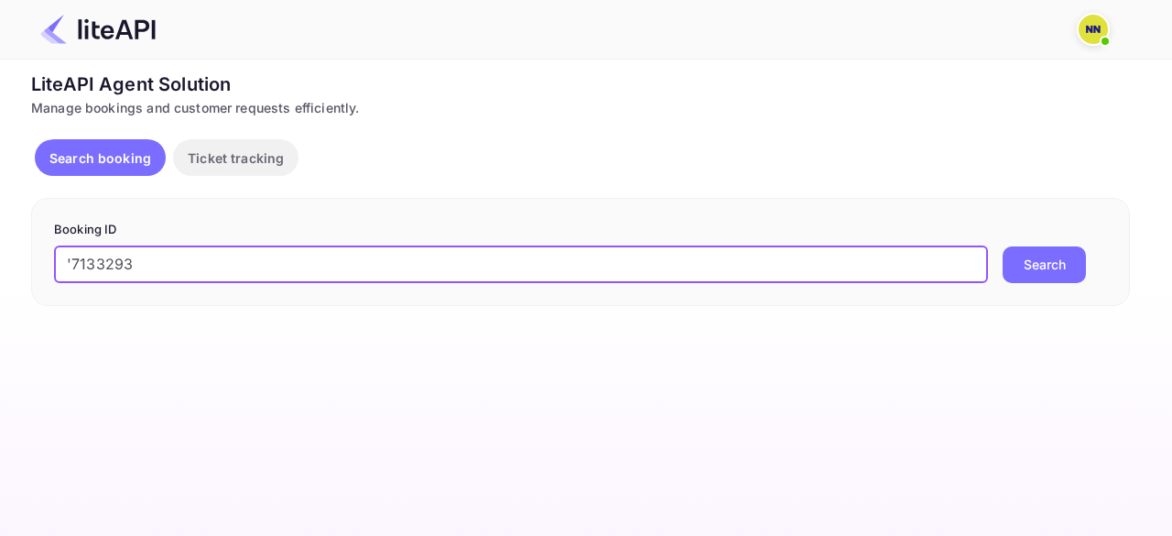
click at [73, 257] on input "'7133293" at bounding box center [521, 264] width 934 height 37
type input "7133293"
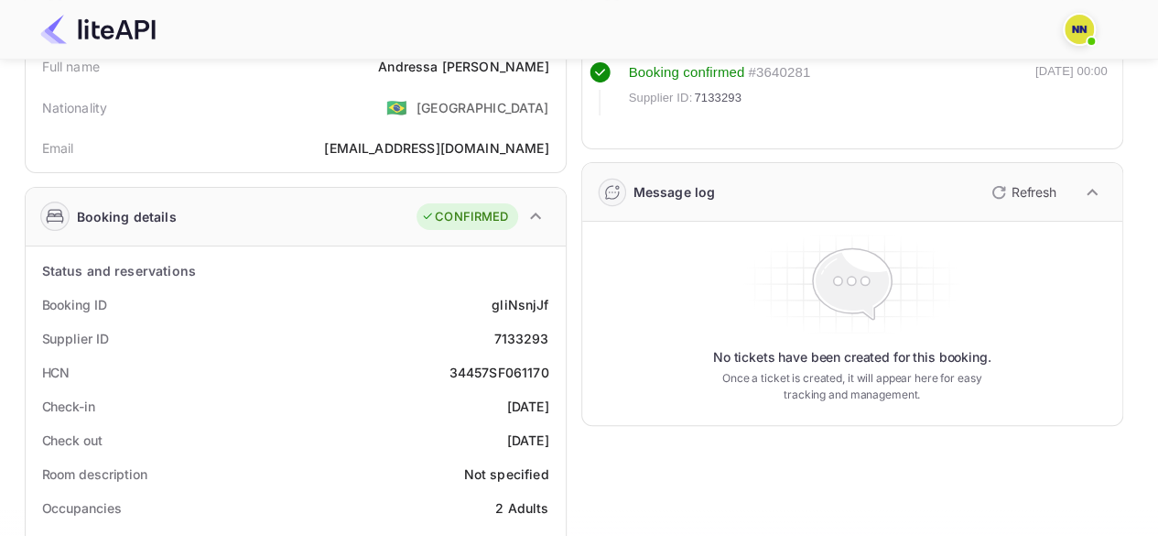
scroll to position [183, 0]
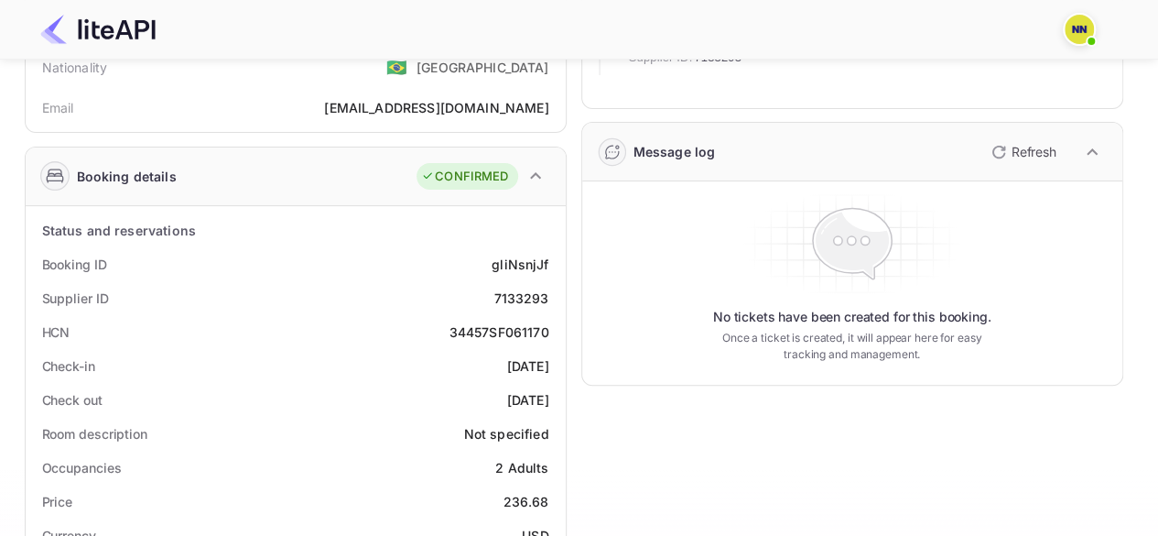
click at [520, 331] on div "34457SF061170" at bounding box center [500, 331] width 100 height 19
copy div "34457SF061170"
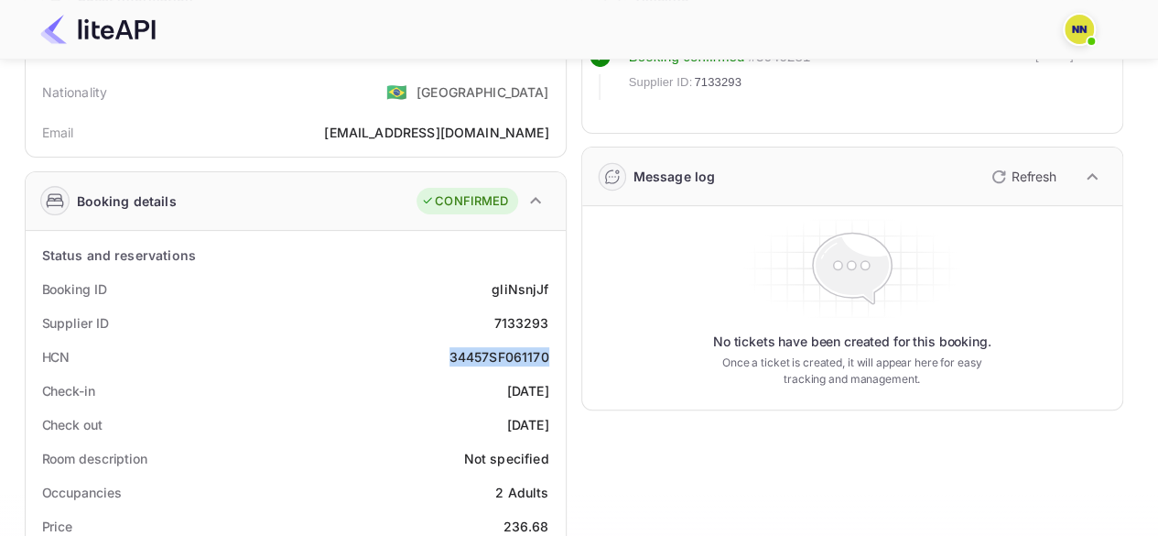
scroll to position [0, 0]
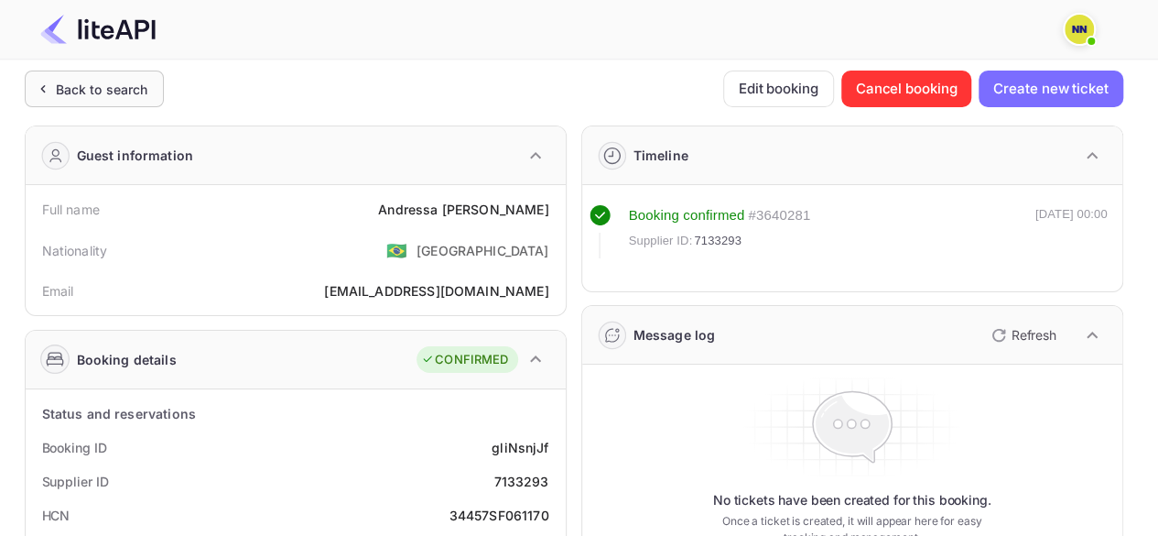
click at [99, 88] on div "Back to search" at bounding box center [102, 89] width 92 height 19
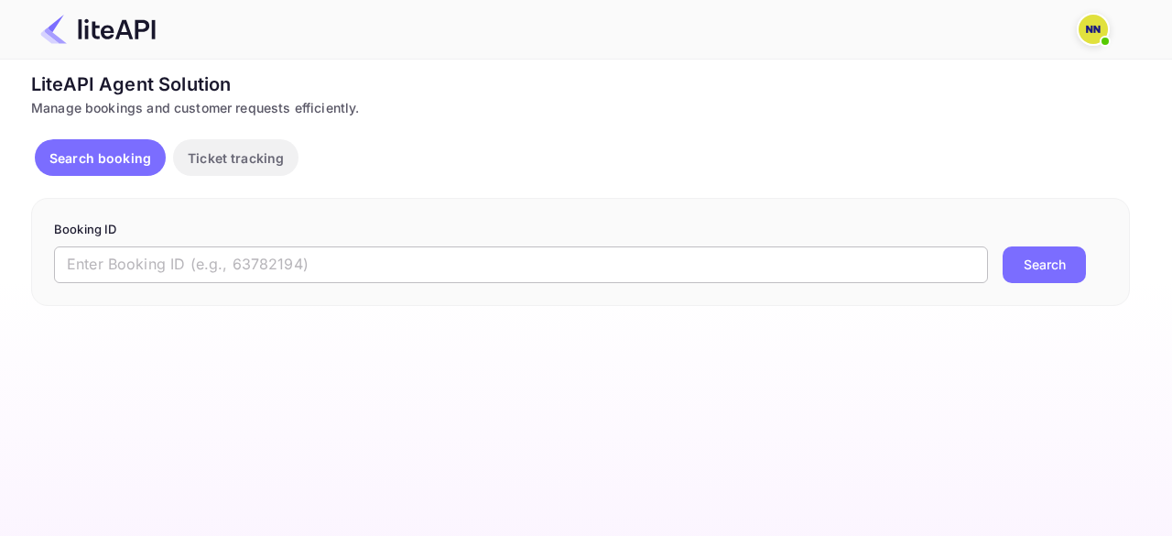
click at [108, 274] on input "text" at bounding box center [521, 264] width 934 height 37
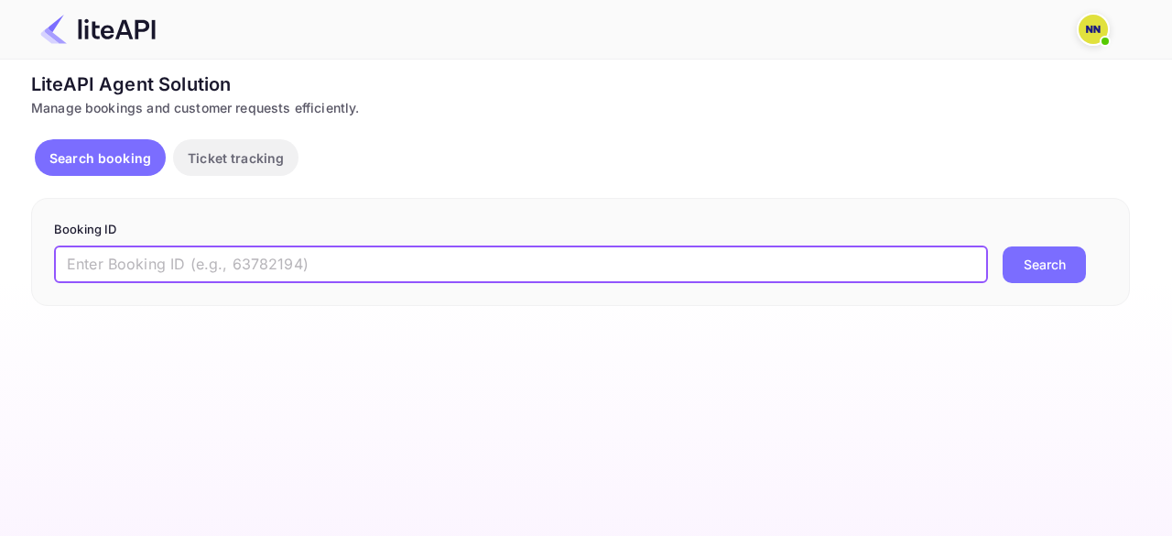
paste input "'8701083"
click at [72, 257] on input "'8701083" at bounding box center [521, 264] width 934 height 37
type input "8701083"
click at [1003, 246] on button "Search" at bounding box center [1044, 264] width 83 height 37
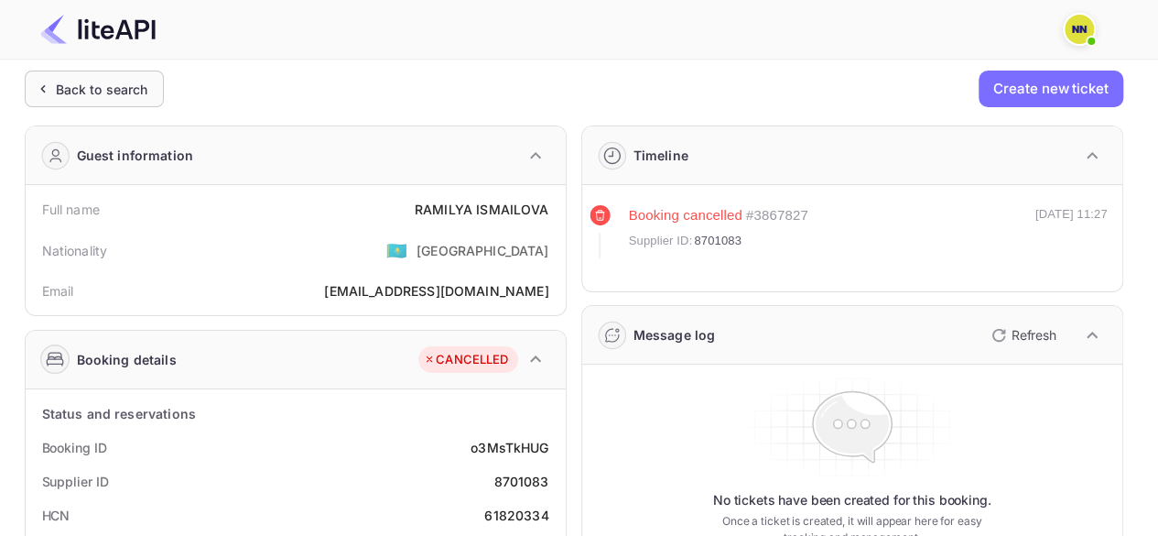
click at [98, 81] on div "Back to search" at bounding box center [102, 89] width 92 height 19
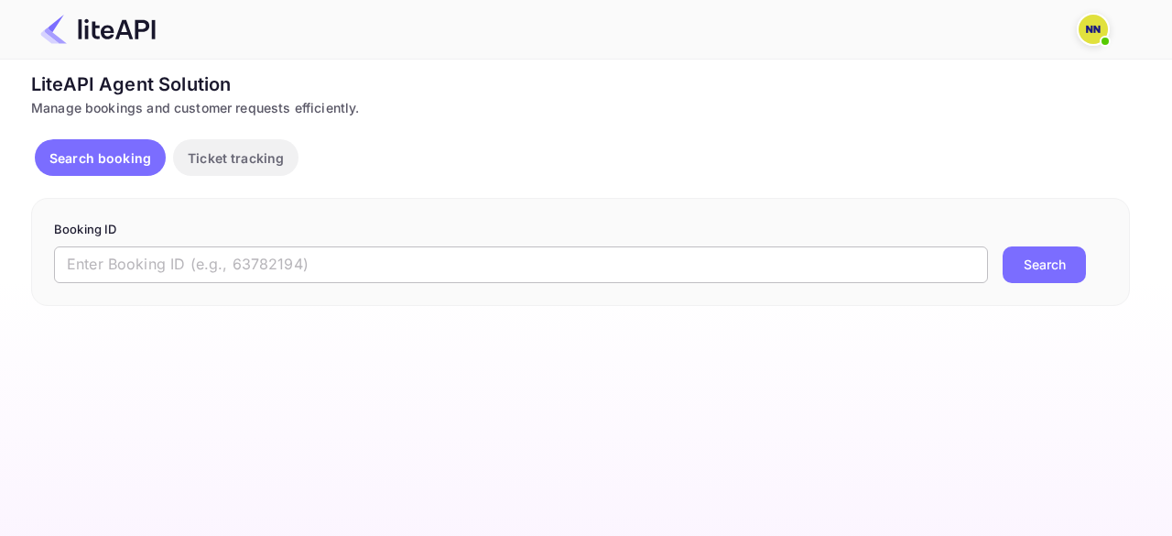
click at [146, 261] on input "text" at bounding box center [521, 264] width 934 height 37
paste input "'8705082"
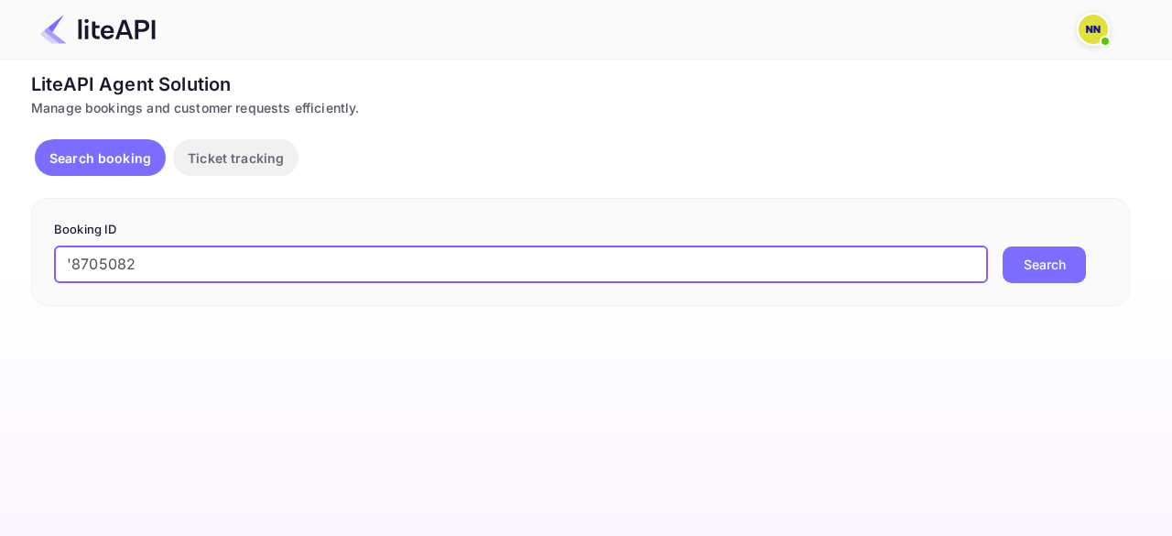
drag, startPoint x: 71, startPoint y: 259, endPoint x: 101, endPoint y: 259, distance: 29.3
click at [71, 259] on input "'8705082" at bounding box center [521, 264] width 934 height 37
type input "8705082"
click at [1003, 246] on button "Search" at bounding box center [1044, 264] width 83 height 37
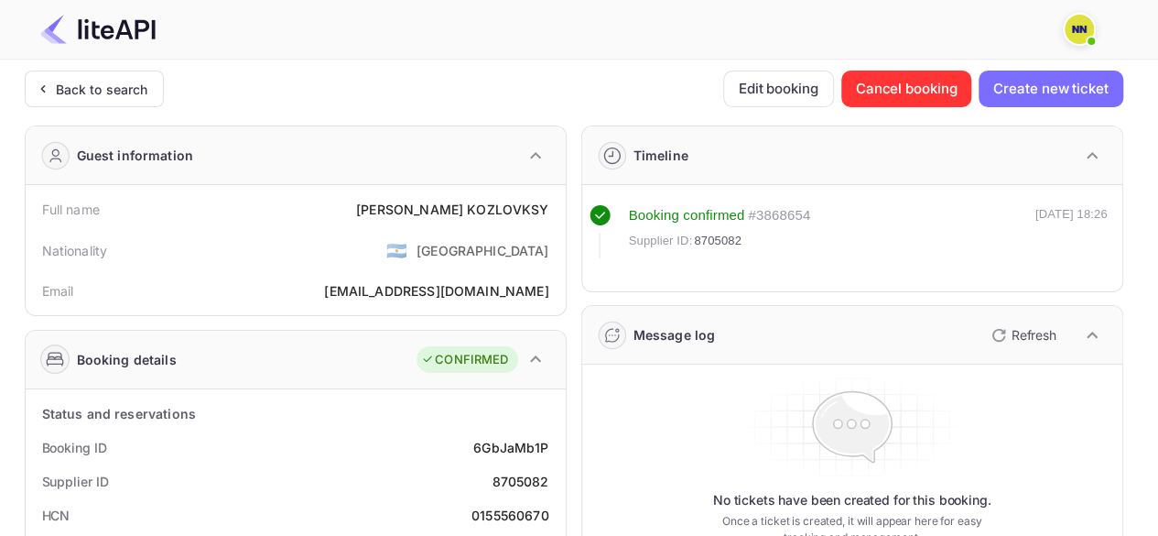
scroll to position [183, 0]
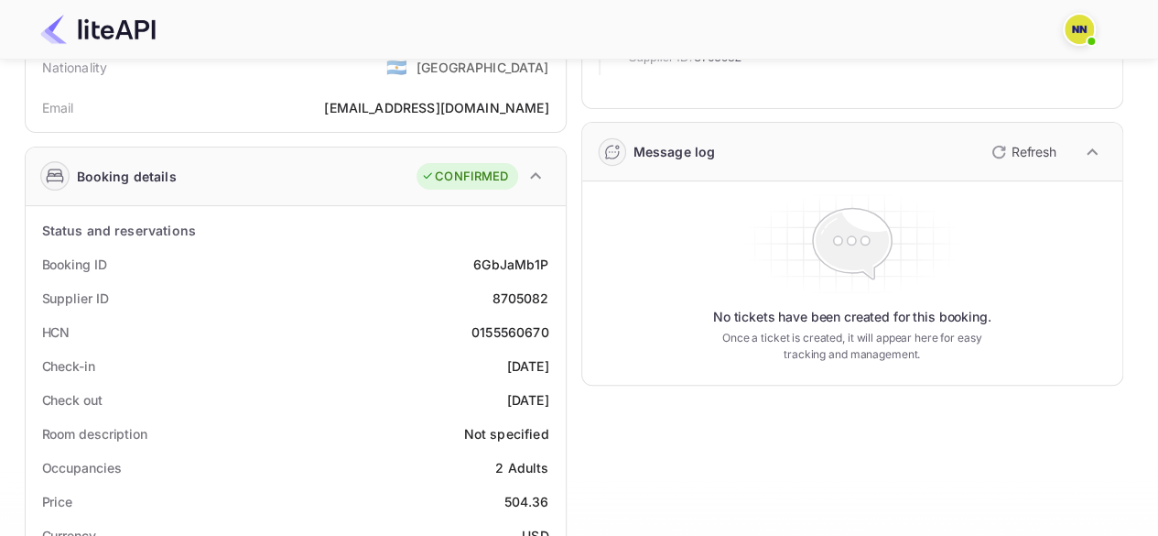
click at [508, 332] on div "0155560670" at bounding box center [511, 331] width 78 height 19
copy div "0155560670"
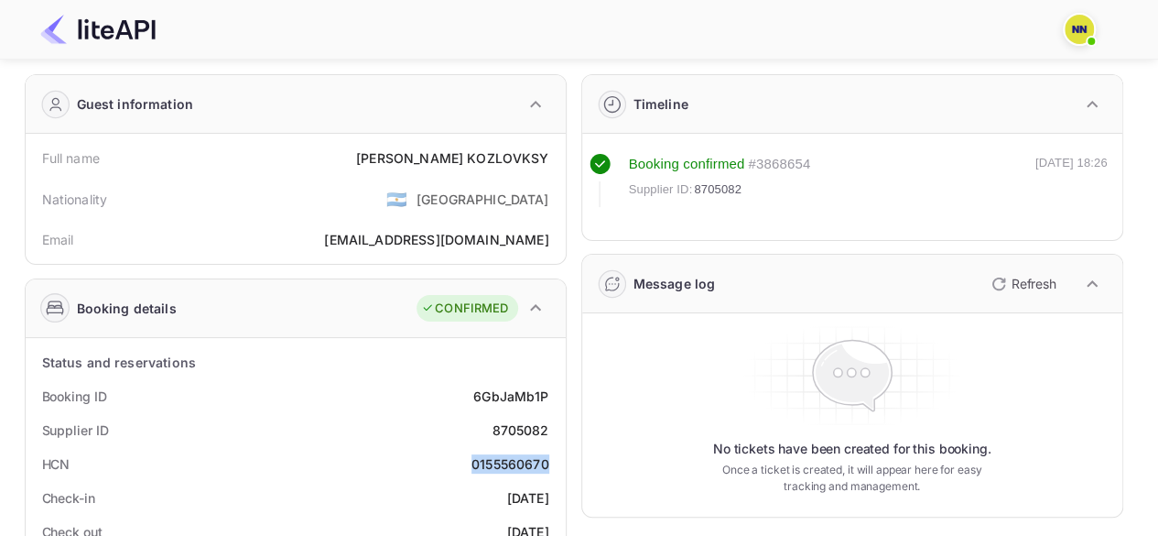
scroll to position [0, 0]
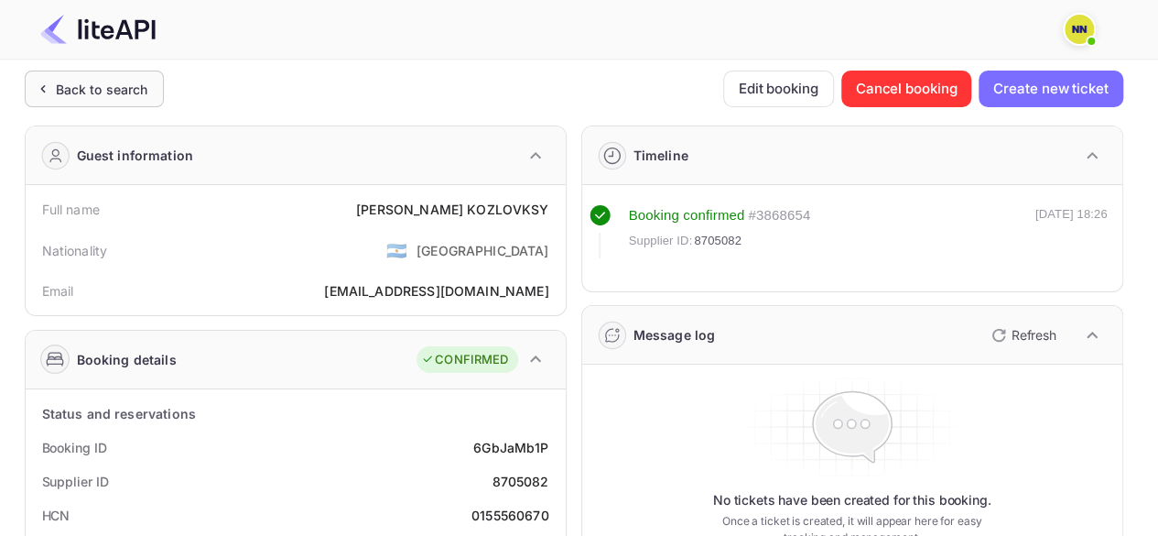
click at [93, 84] on div "Back to search" at bounding box center [102, 89] width 92 height 19
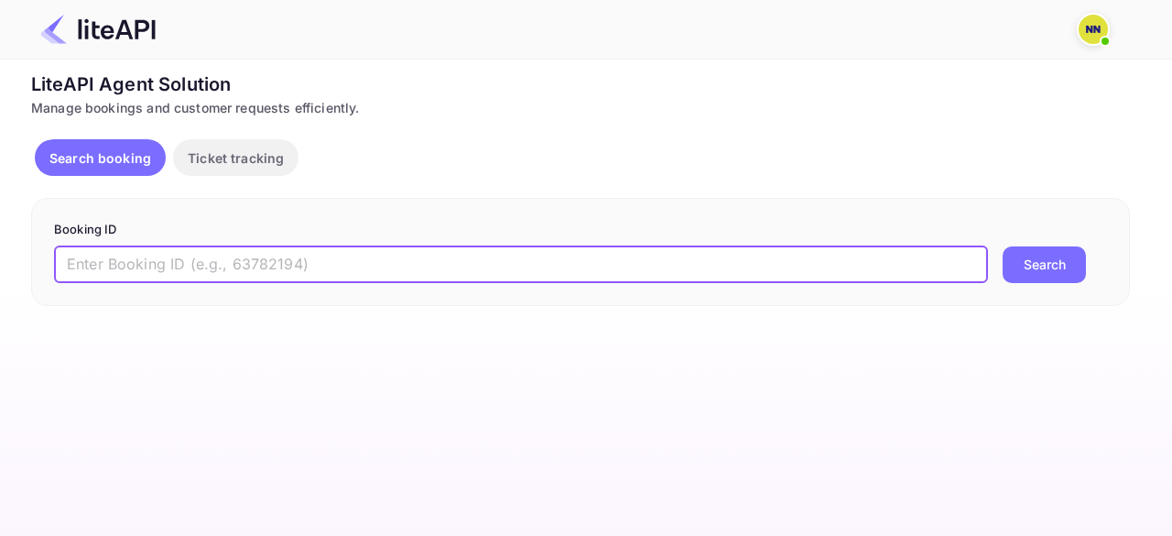
drag, startPoint x: 103, startPoint y: 255, endPoint x: 40, endPoint y: 259, distance: 63.3
click at [100, 256] on input "text" at bounding box center [521, 264] width 934 height 37
paste input "'8768764"
click at [71, 264] on input "'8768764" at bounding box center [521, 264] width 934 height 37
type input "8768764"
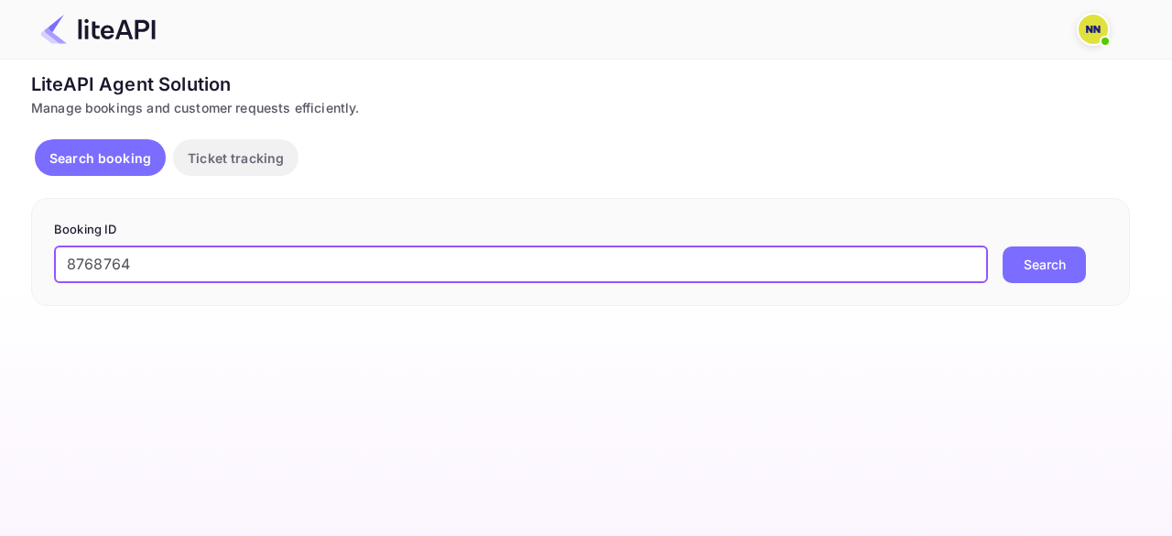
click at [1003, 246] on button "Search" at bounding box center [1044, 264] width 83 height 37
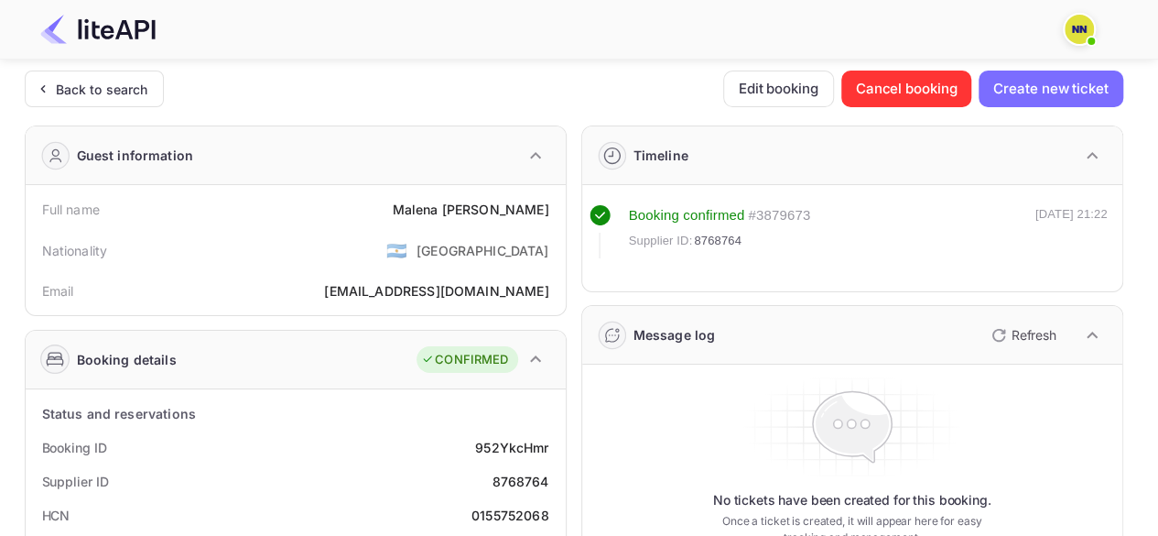
scroll to position [275, 0]
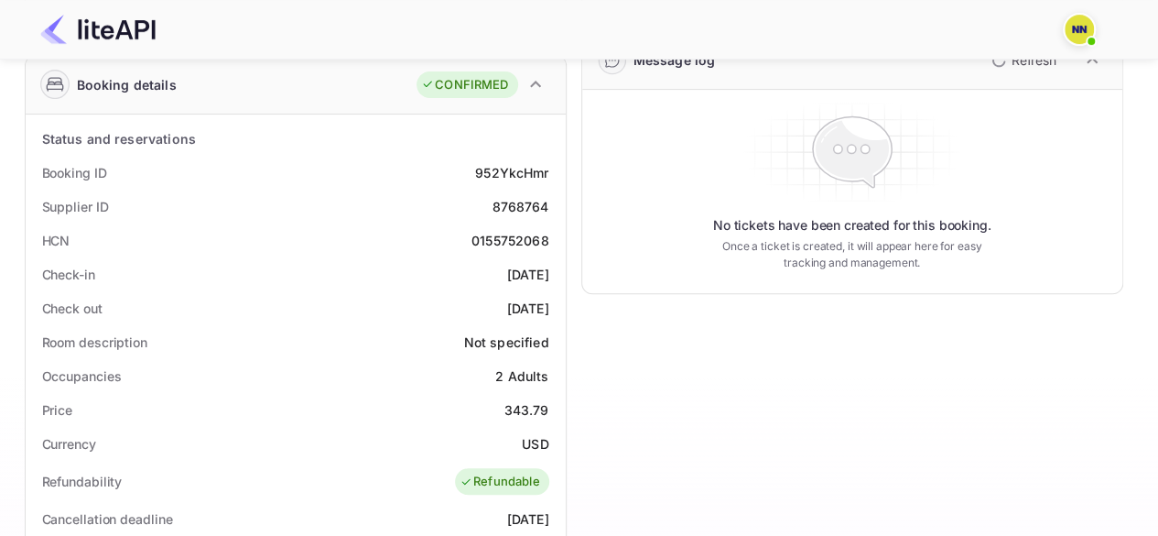
click at [523, 232] on div "0155752068" at bounding box center [511, 240] width 78 height 19
copy div "0155752068"
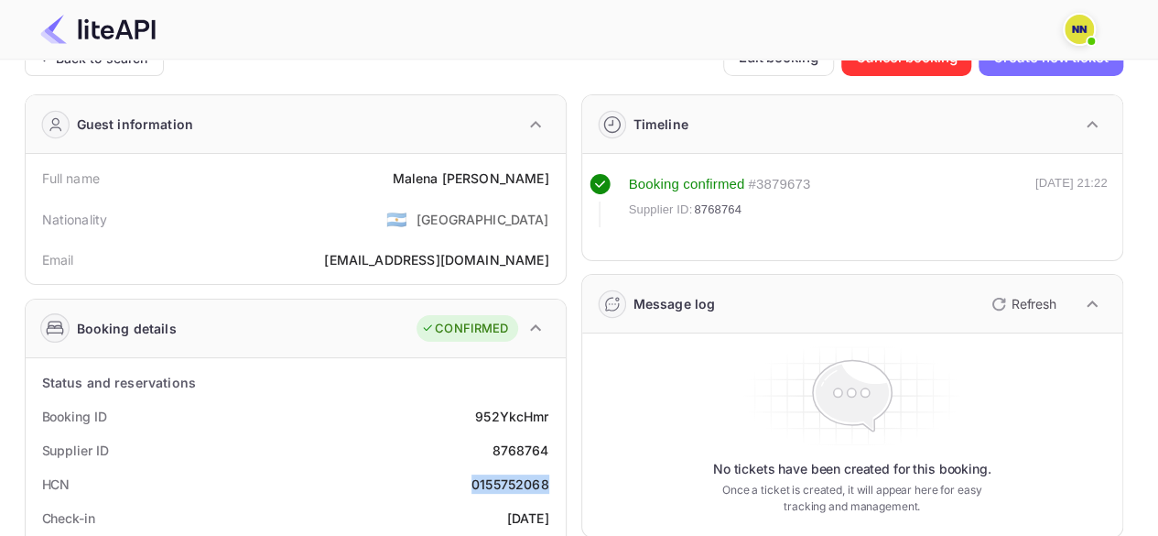
scroll to position [0, 0]
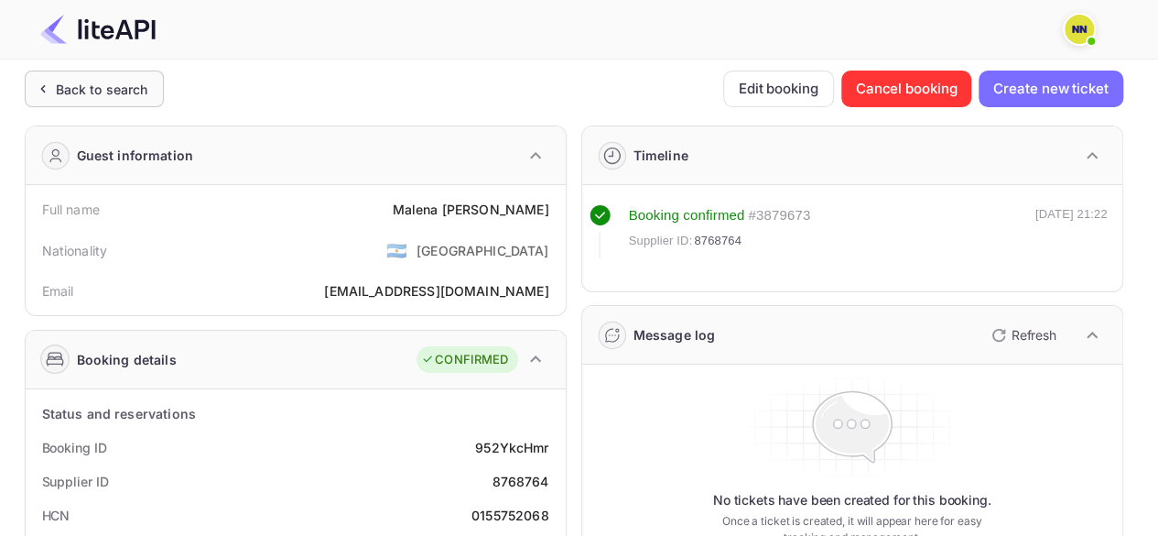
click at [108, 92] on div "Back to search" at bounding box center [102, 89] width 92 height 19
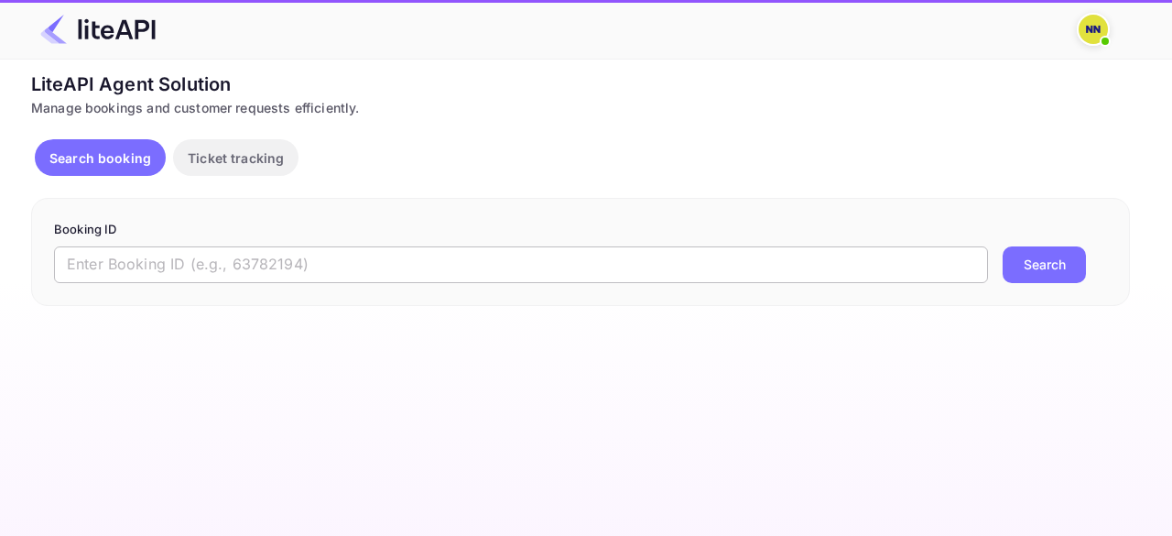
click at [103, 266] on input "text" at bounding box center [521, 264] width 934 height 37
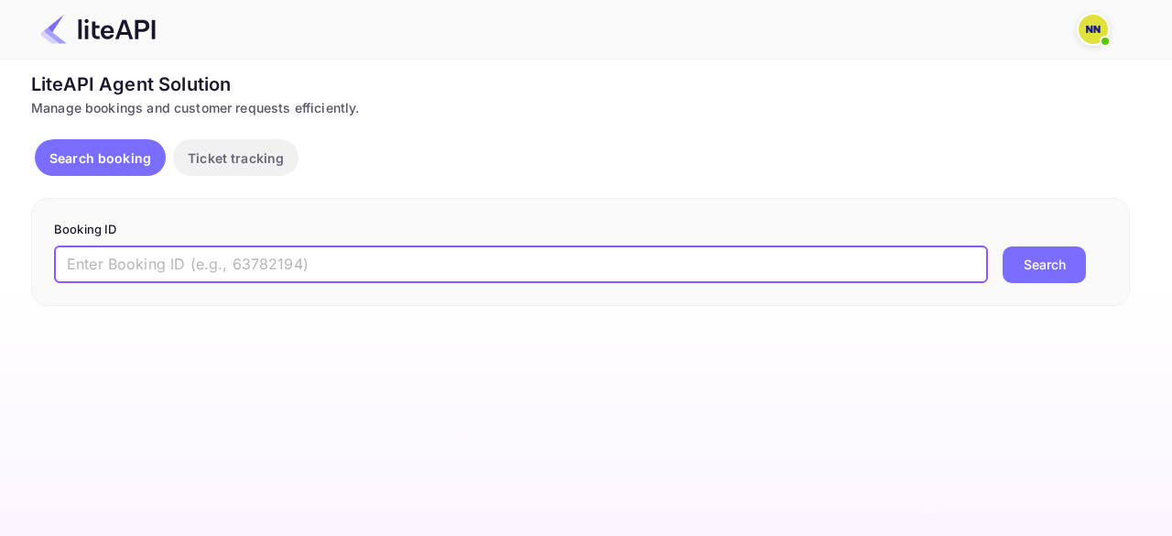
paste input "'8986726"
click at [72, 261] on input "'8986726" at bounding box center [521, 264] width 934 height 37
type input "8986726"
click at [1003, 246] on button "Search" at bounding box center [1044, 264] width 83 height 37
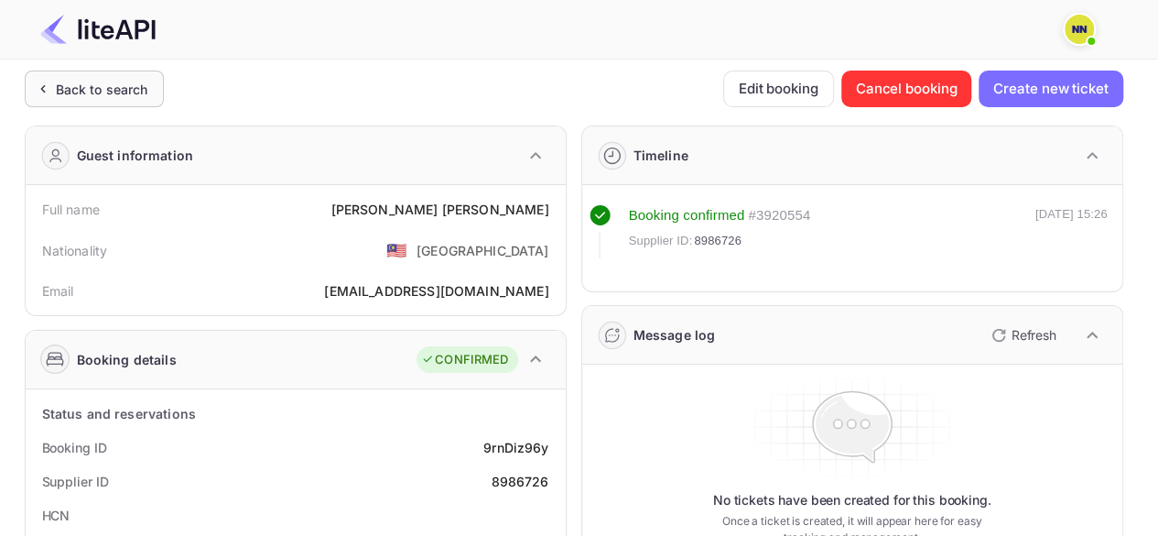
click at [105, 86] on div "Back to search" at bounding box center [102, 89] width 92 height 19
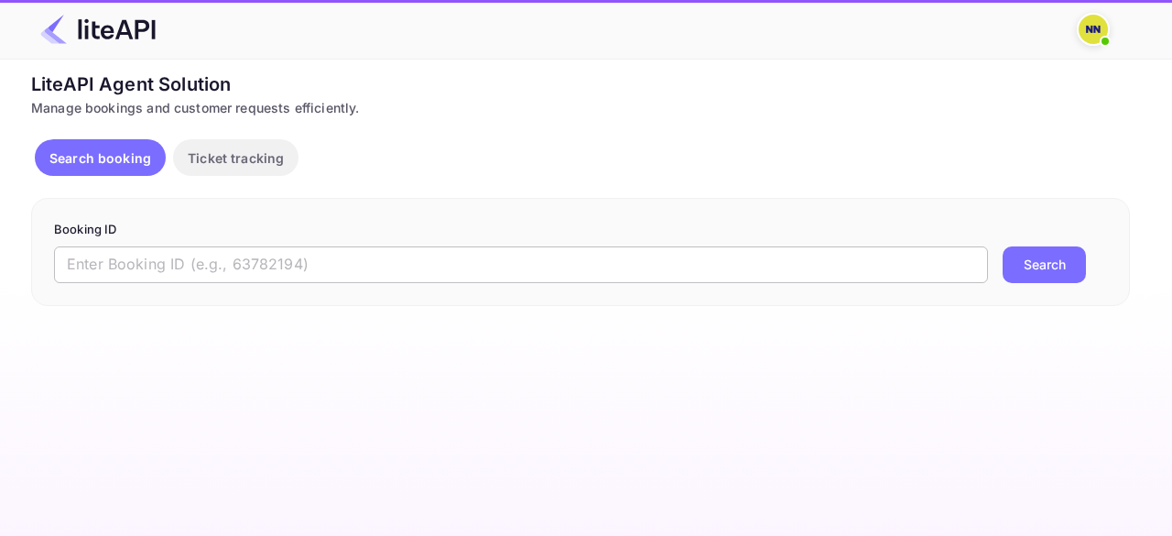
click at [115, 265] on input "text" at bounding box center [521, 264] width 934 height 37
paste input "'8954930"
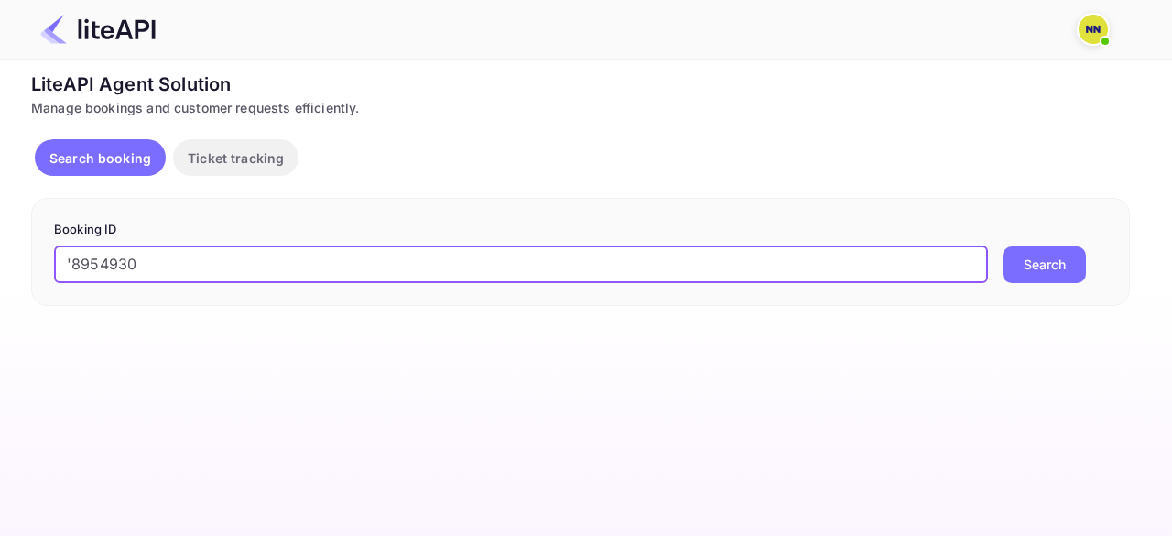
click at [68, 264] on input "'8954930" at bounding box center [521, 264] width 934 height 37
type input "8954930"
click at [1003, 246] on button "Search" at bounding box center [1044, 264] width 83 height 37
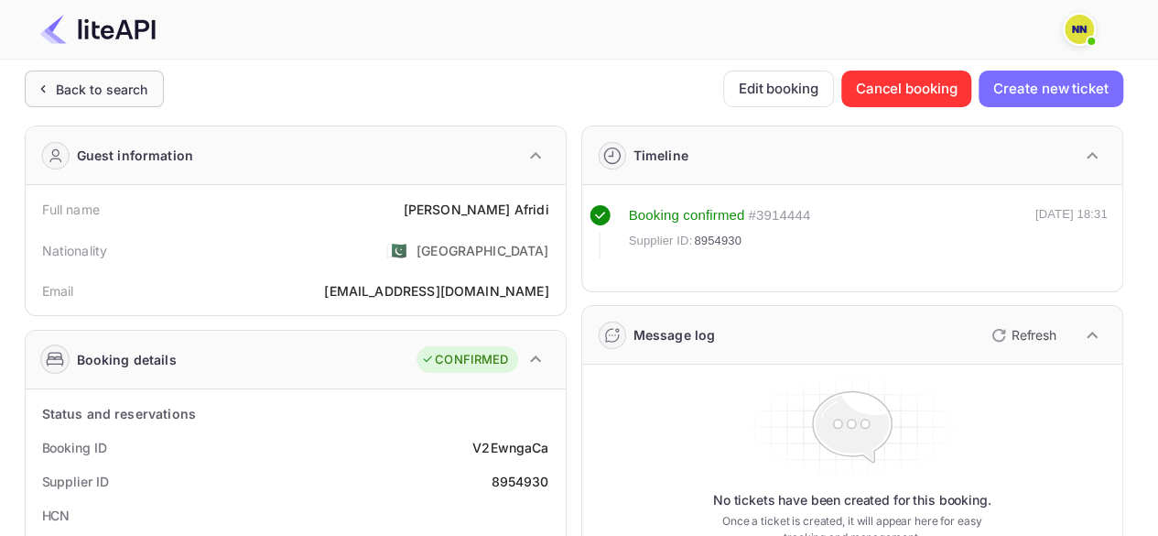
click at [103, 92] on div "Back to search" at bounding box center [102, 89] width 92 height 19
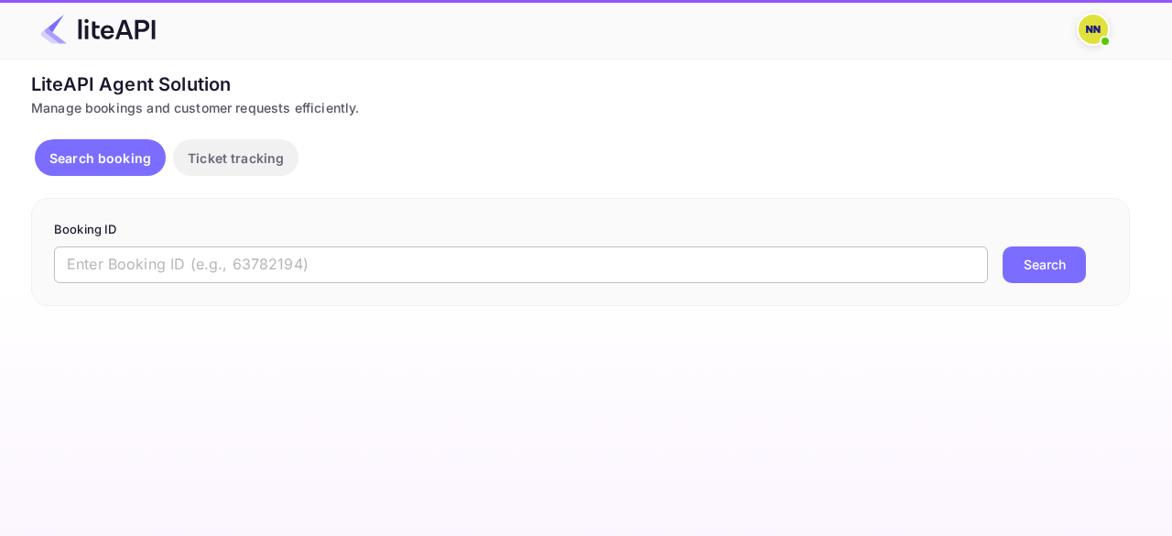
click at [125, 262] on input "text" at bounding box center [521, 264] width 934 height 37
paste input "'8435279"
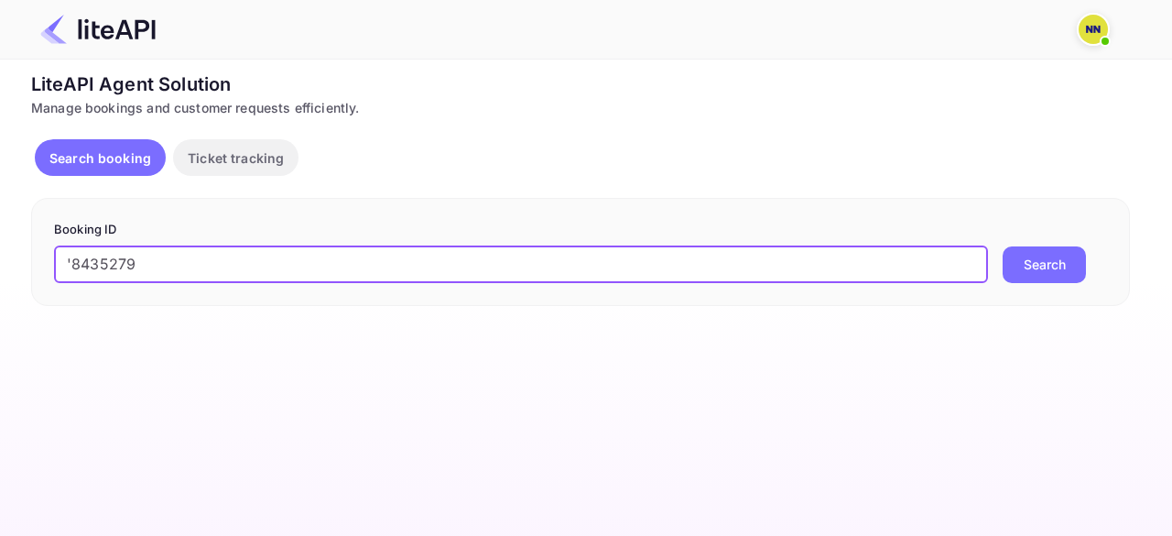
click at [70, 260] on input "'8435279" at bounding box center [521, 264] width 934 height 37
type input "8435279"
click at [1003, 246] on button "Search" at bounding box center [1044, 264] width 83 height 37
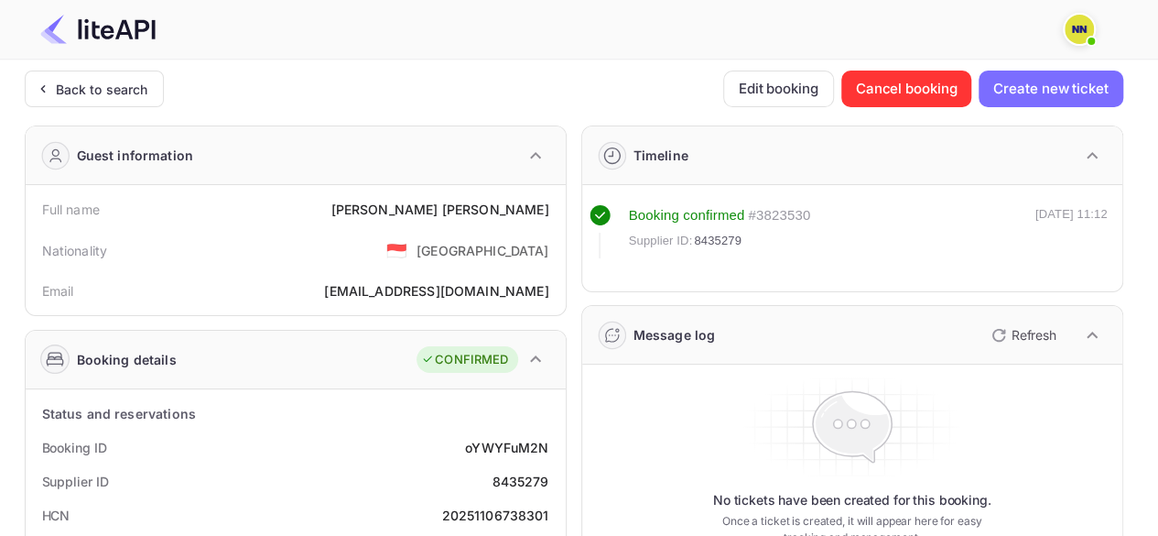
scroll to position [366, 0]
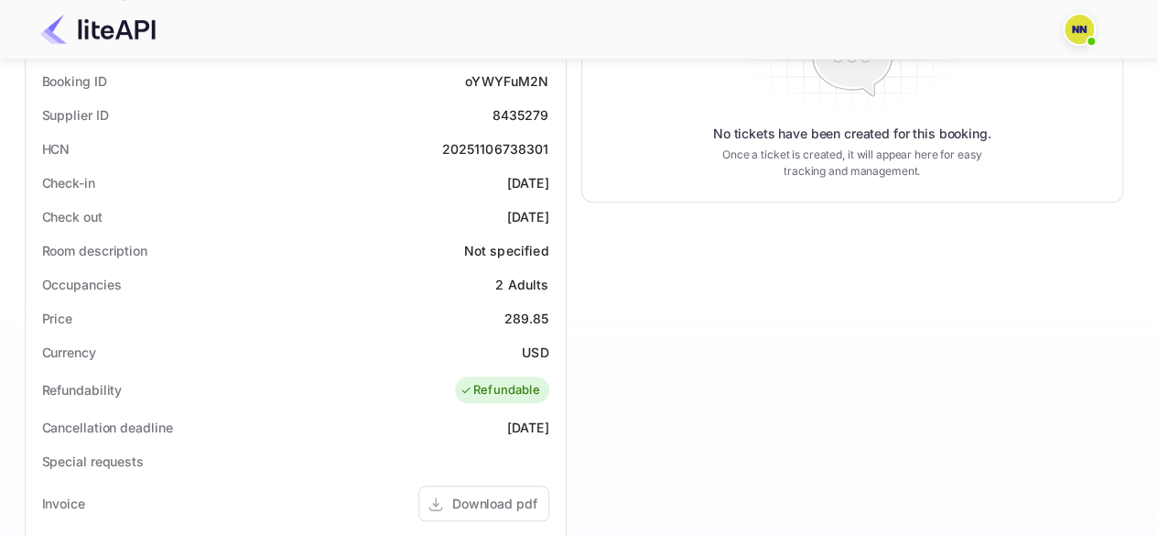
click at [492, 146] on div "20251106738301" at bounding box center [494, 148] width 107 height 19
copy div "20251106738301"
